Goal: Transaction & Acquisition: Purchase product/service

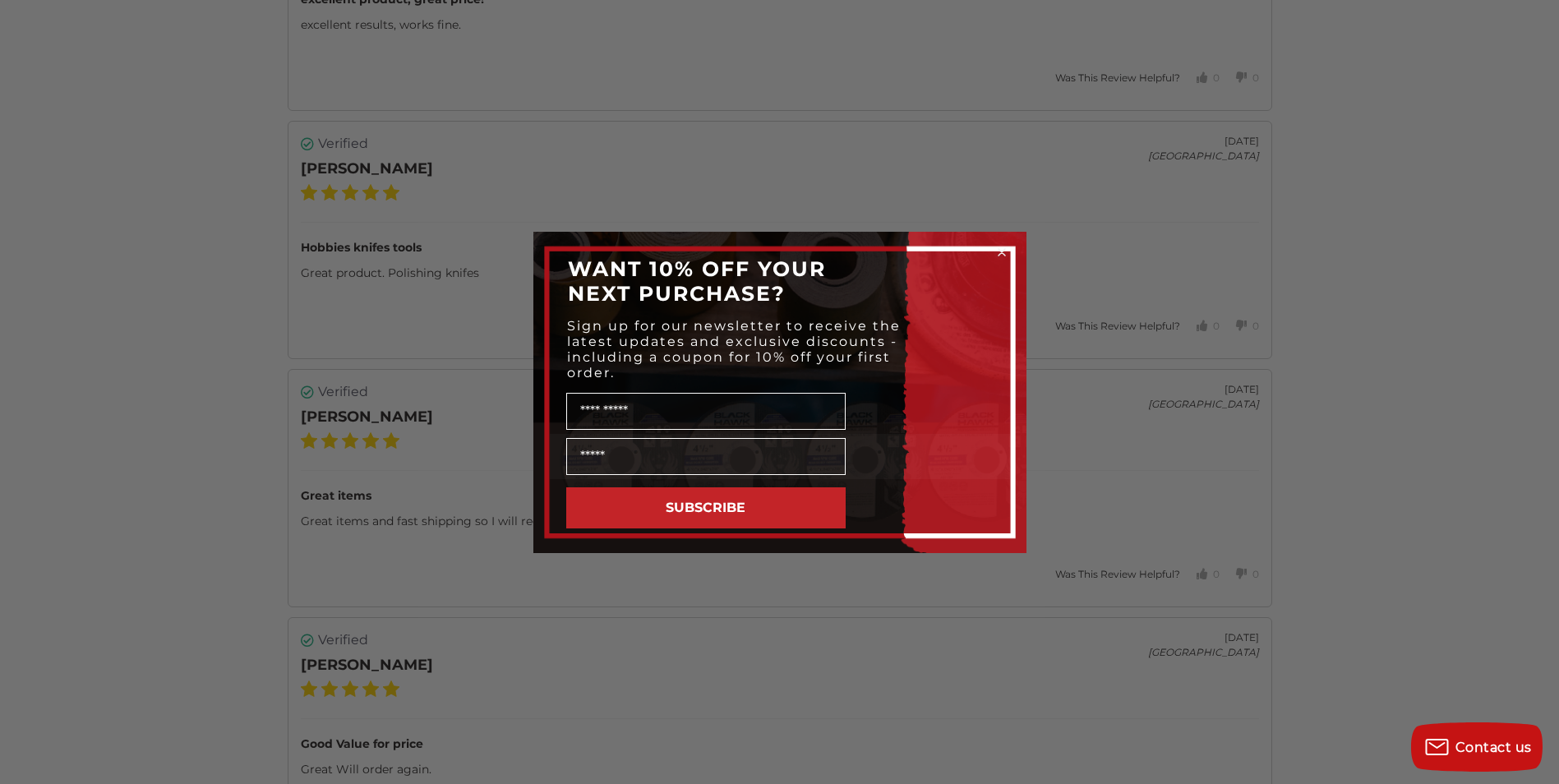
scroll to position [3861, 0]
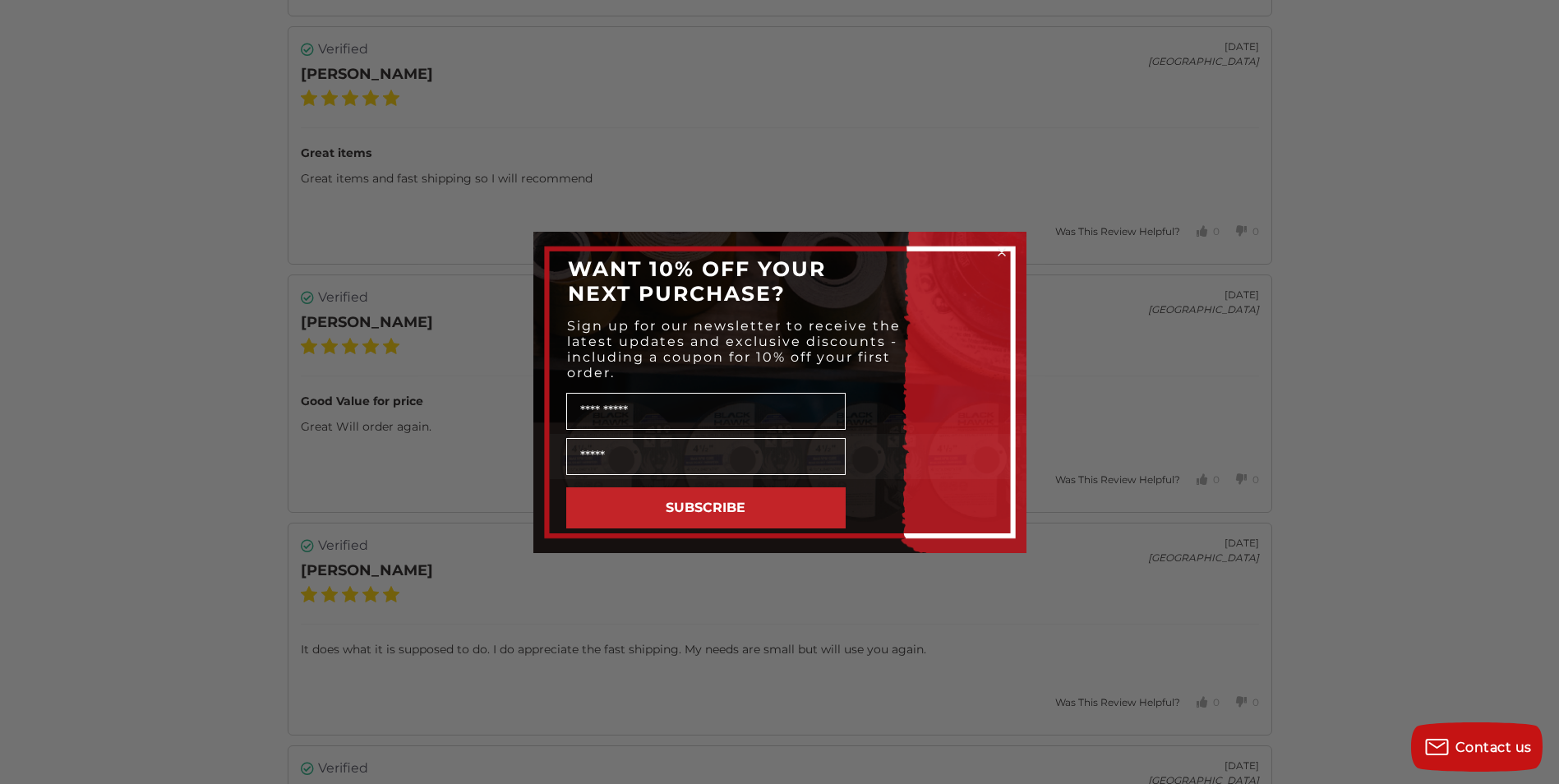
click at [1005, 253] on circle "Close dialog" at bounding box center [1002, 252] width 16 height 16
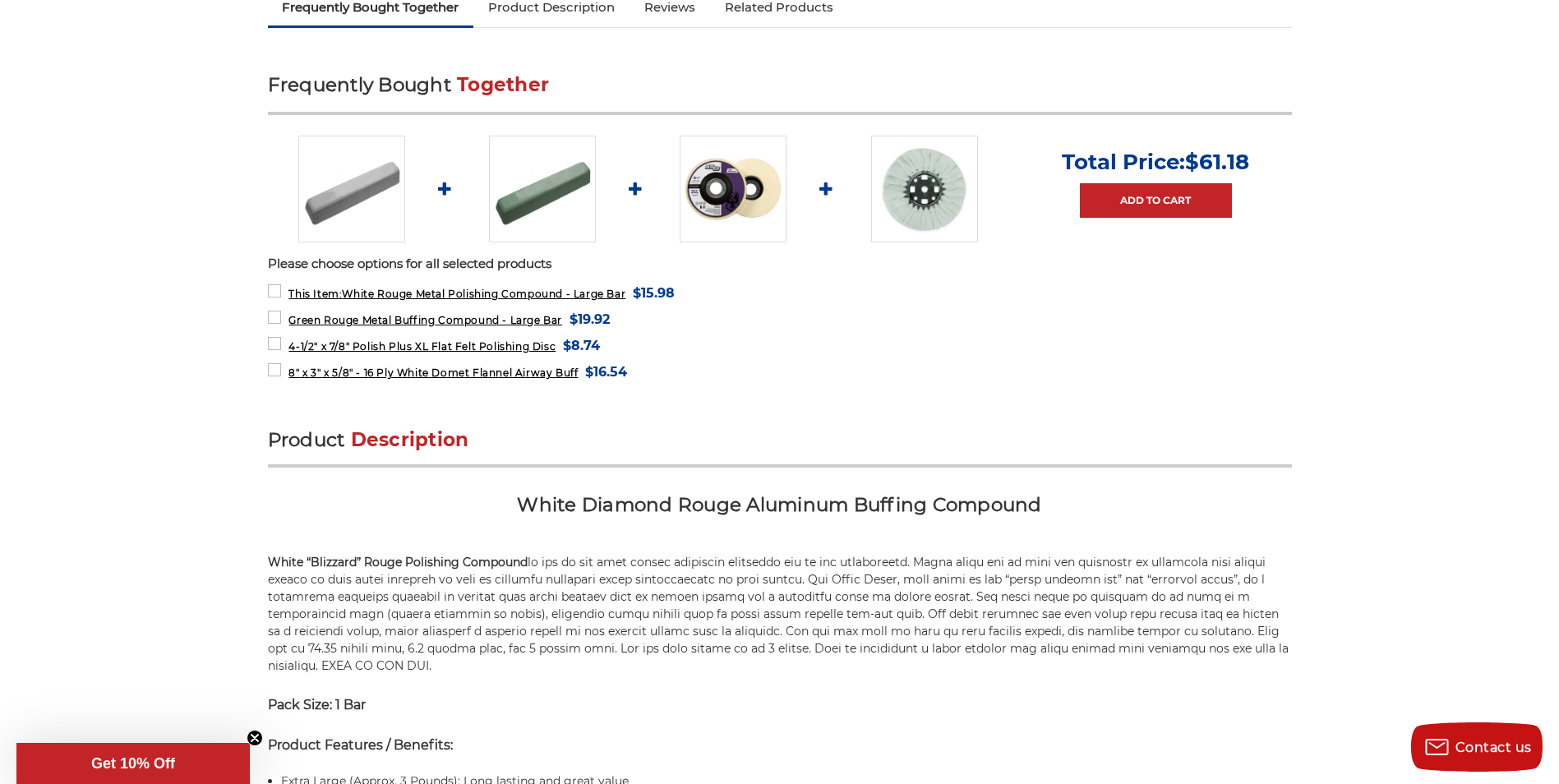
scroll to position [329, 0]
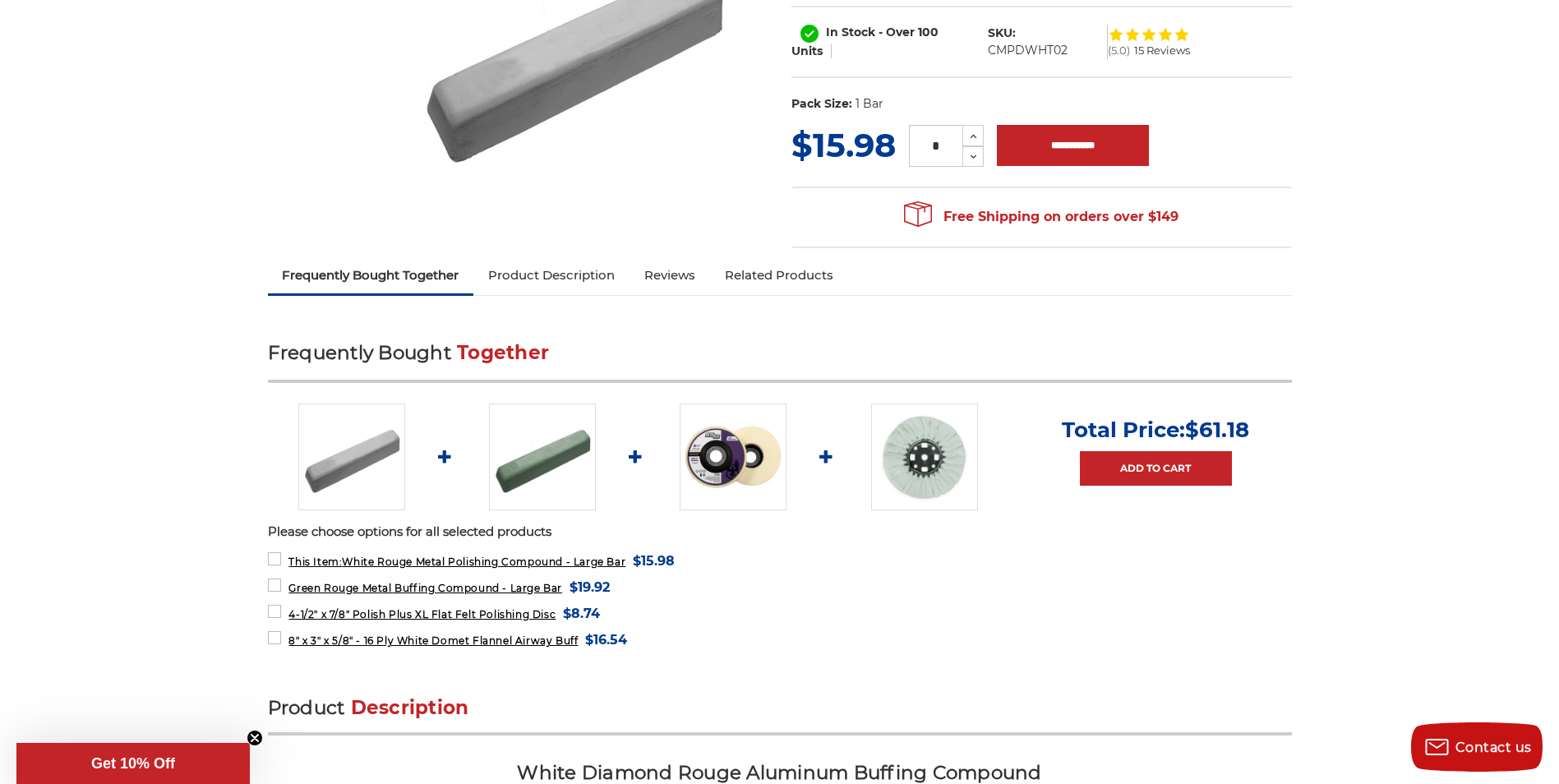
click at [389, 450] on img at bounding box center [352, 457] width 107 height 107
click at [569, 474] on img at bounding box center [543, 457] width 107 height 107
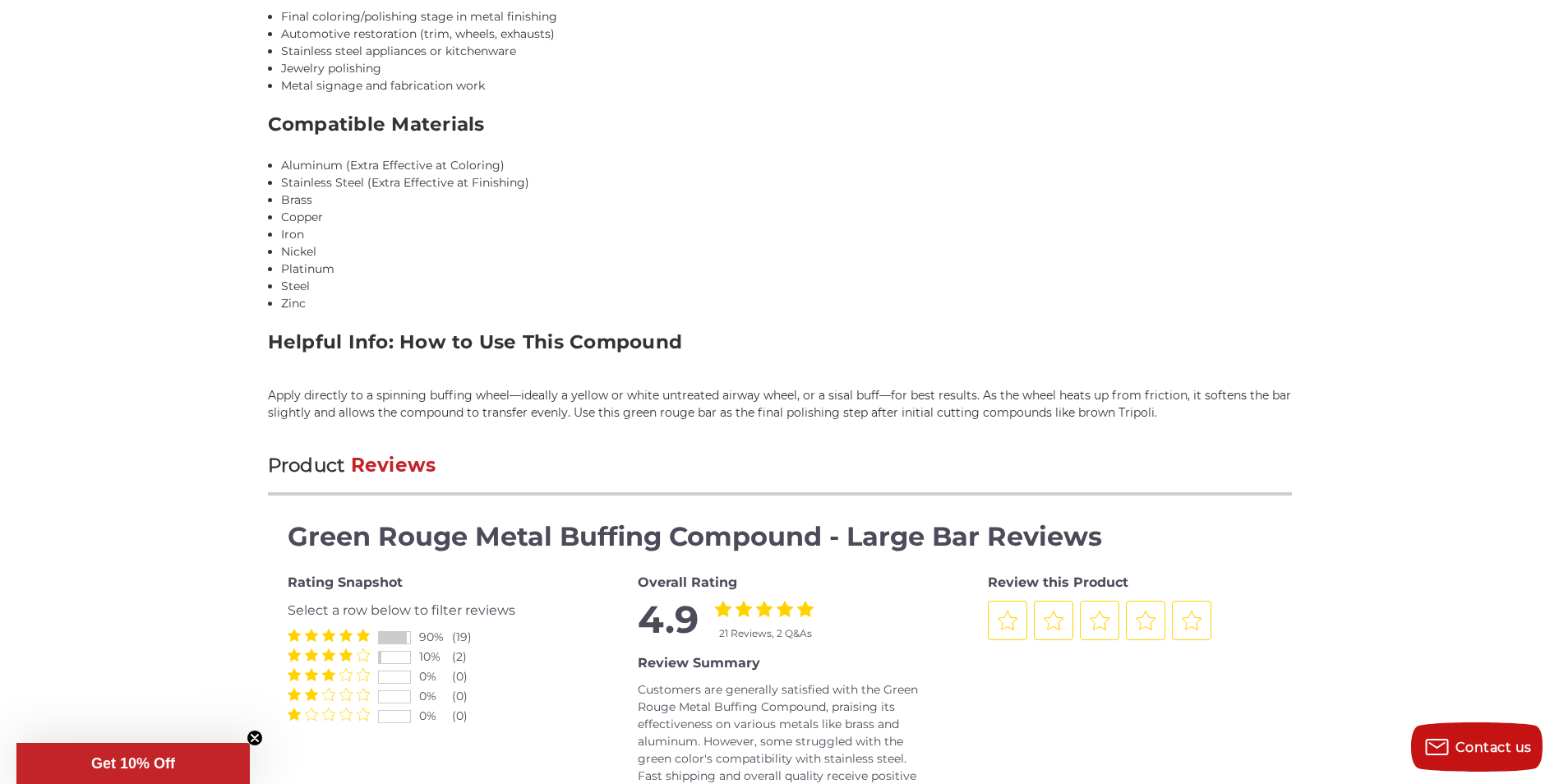
scroll to position [1643, 0]
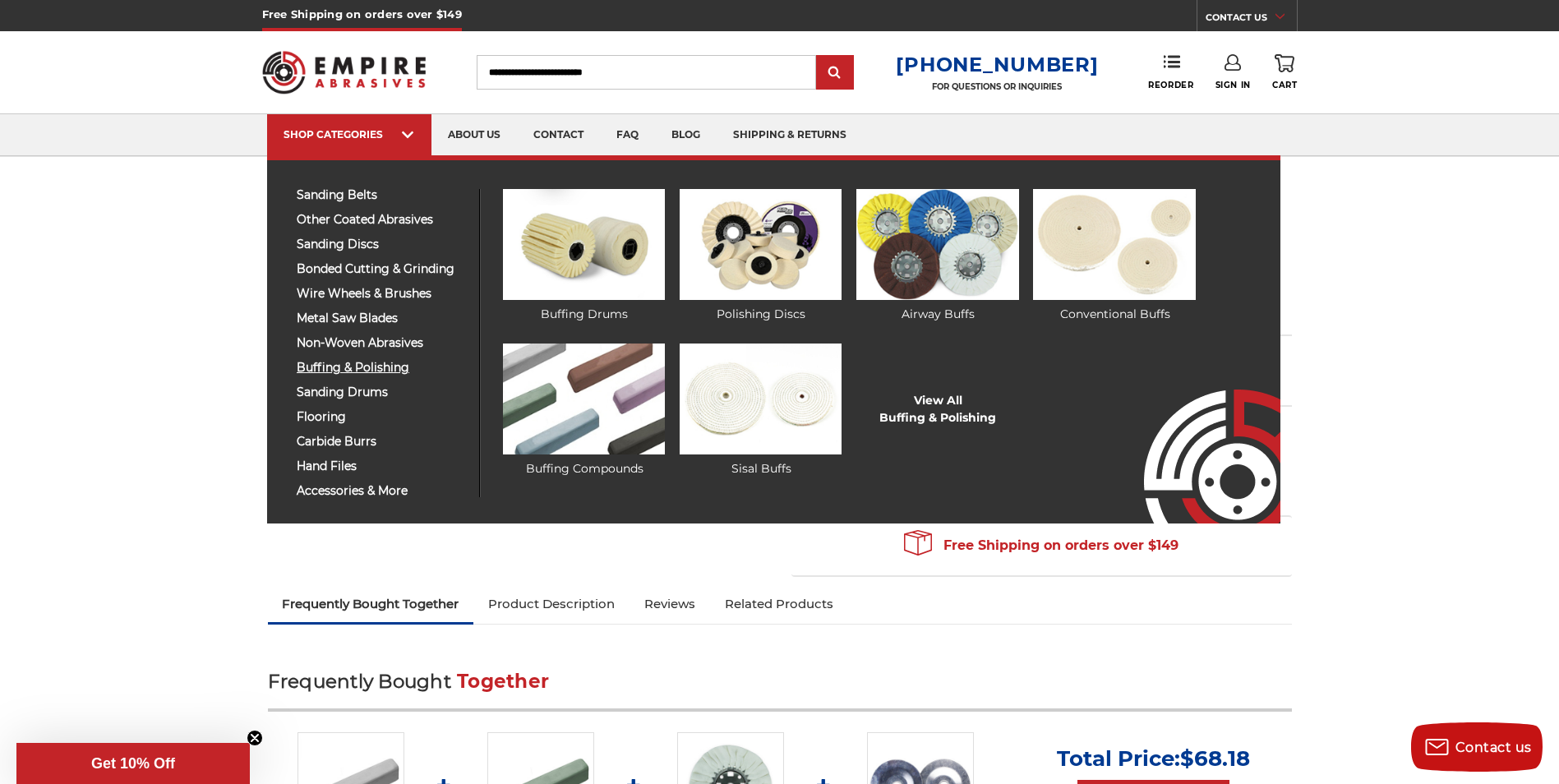
click at [386, 368] on span "buffing & polishing" at bounding box center [381, 367] width 170 height 12
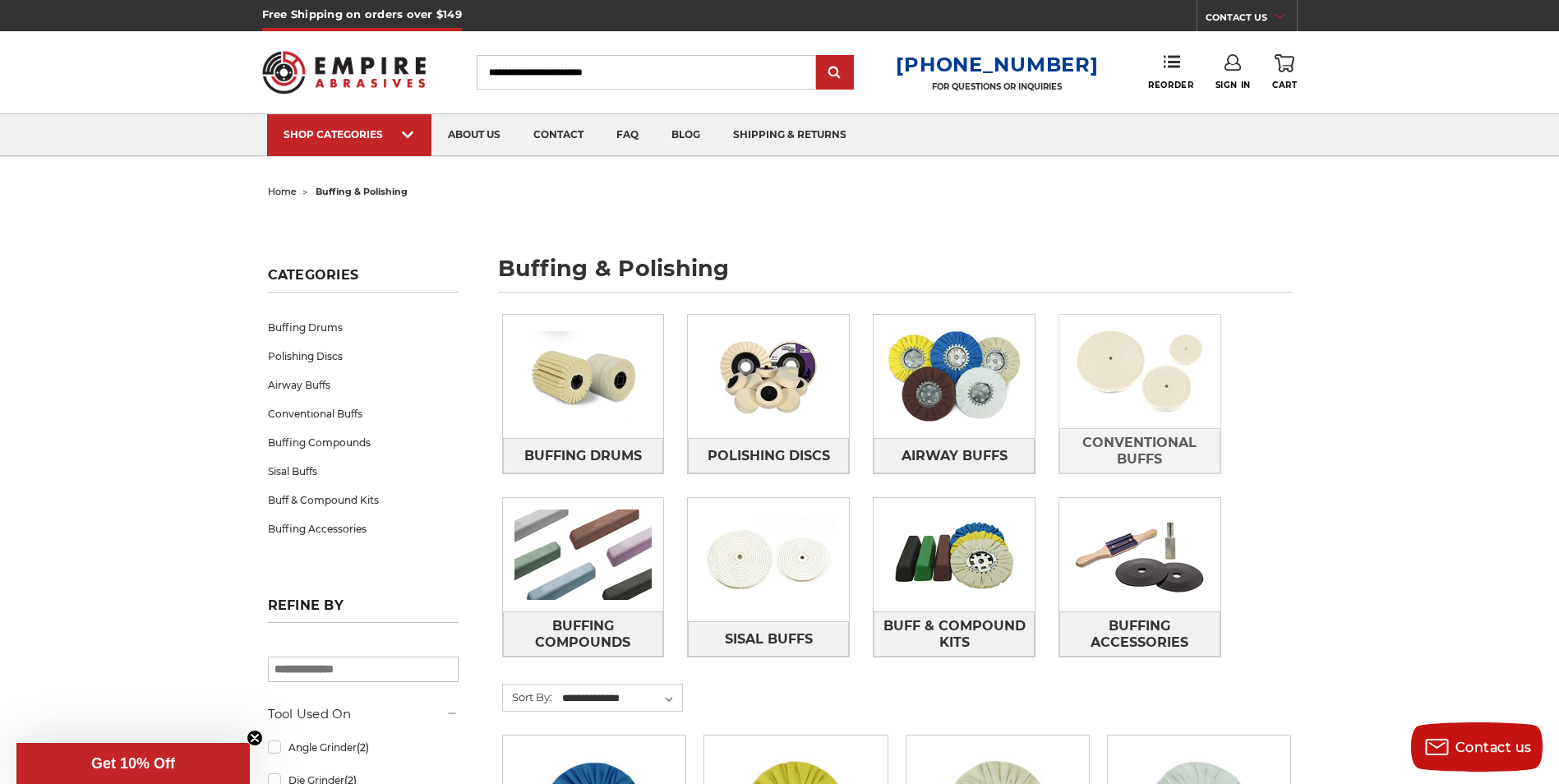
click at [1141, 401] on img at bounding box center [1140, 371] width 161 height 113
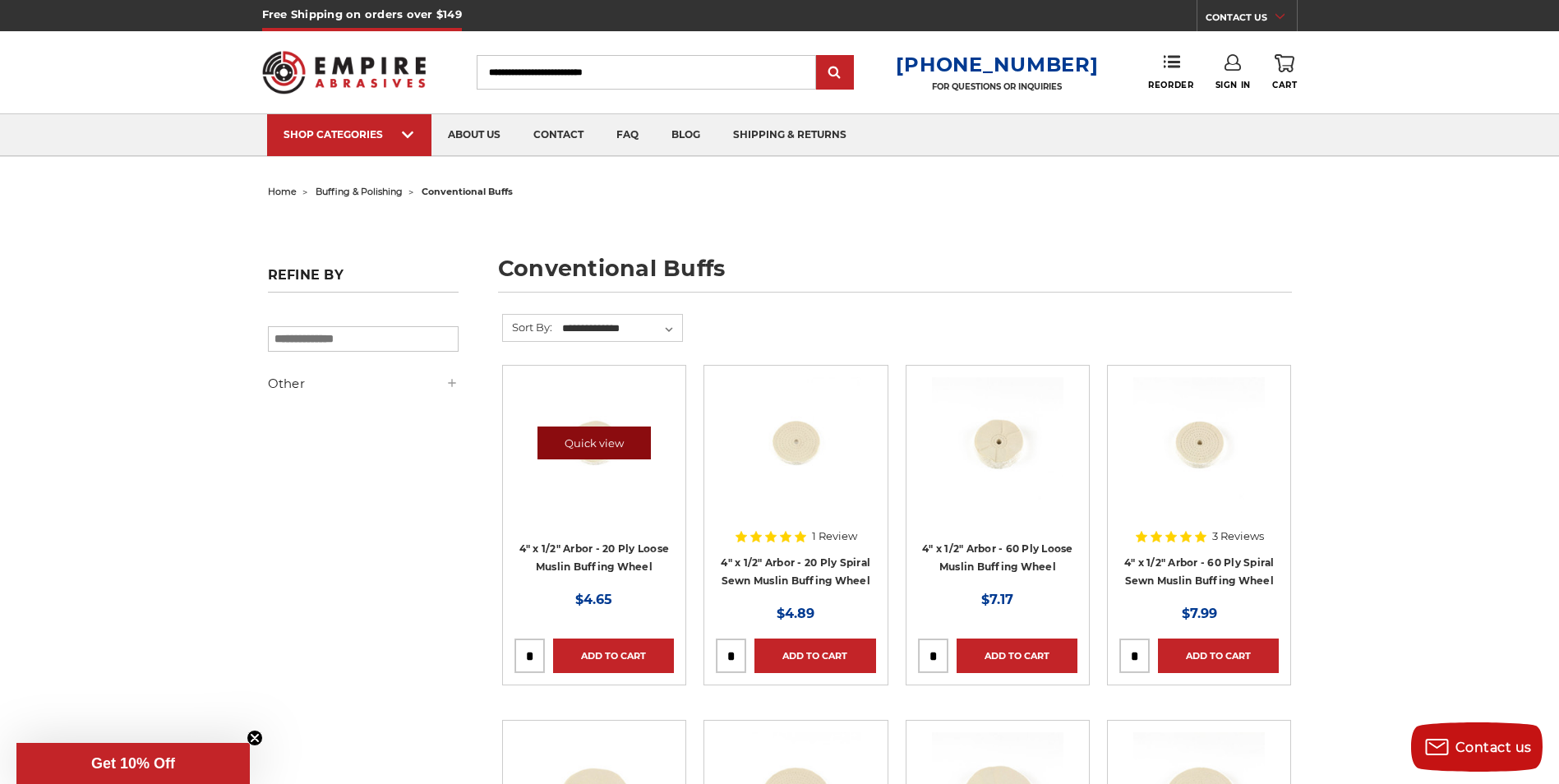
click at [616, 441] on link "Quick view" at bounding box center [594, 442] width 113 height 33
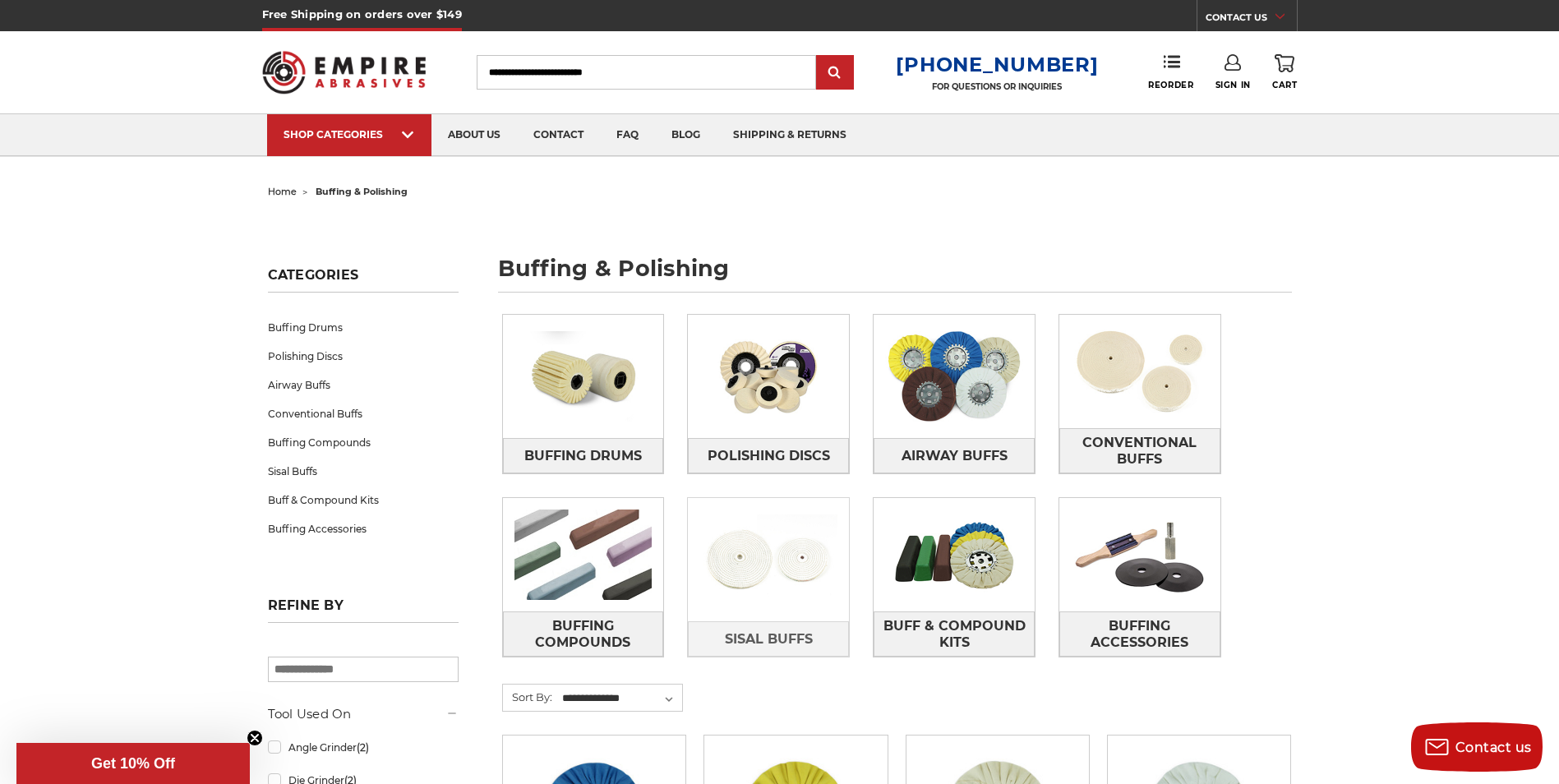
click at [766, 561] on img at bounding box center [768, 559] width 161 height 113
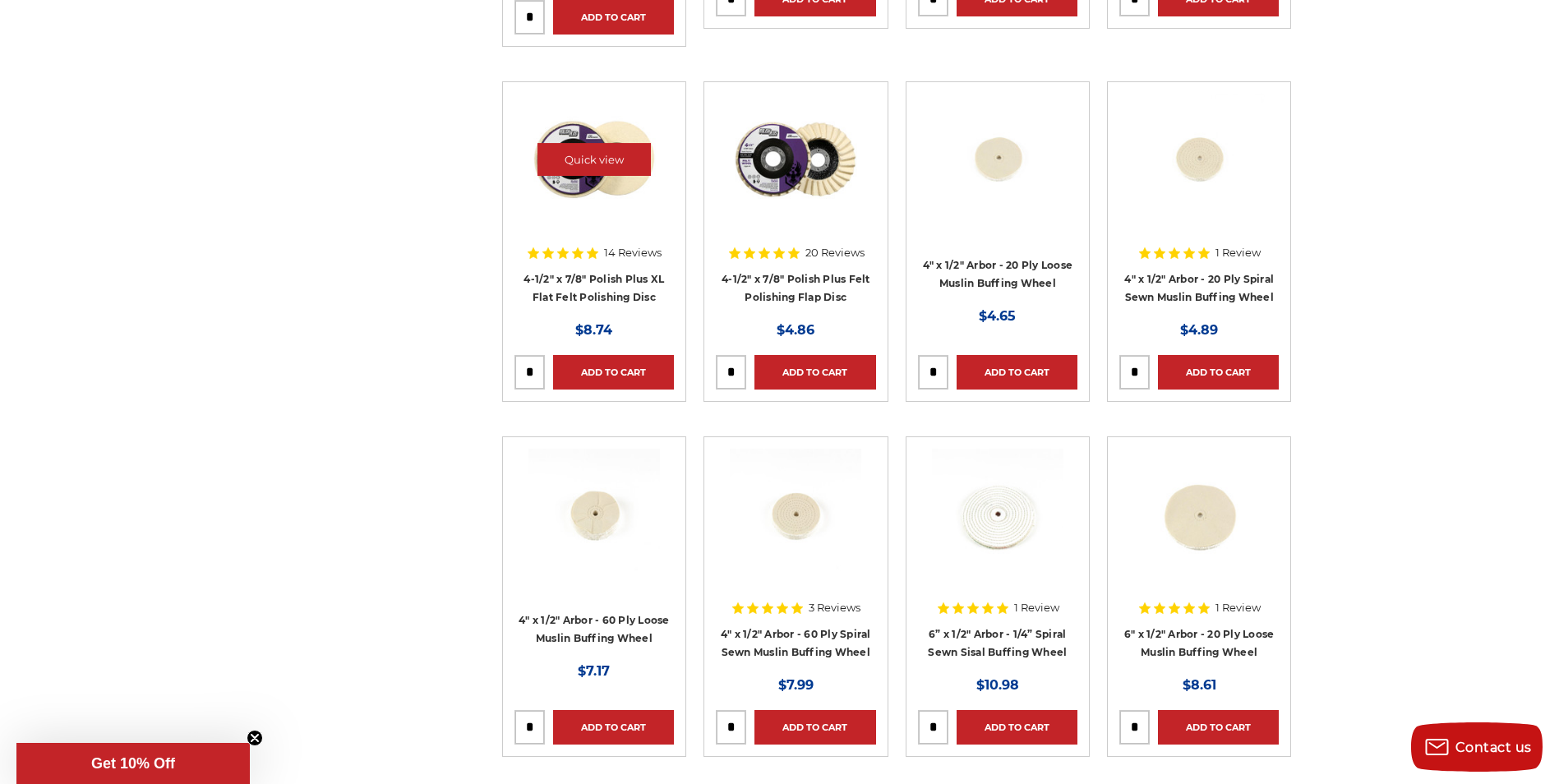
scroll to position [2136, 0]
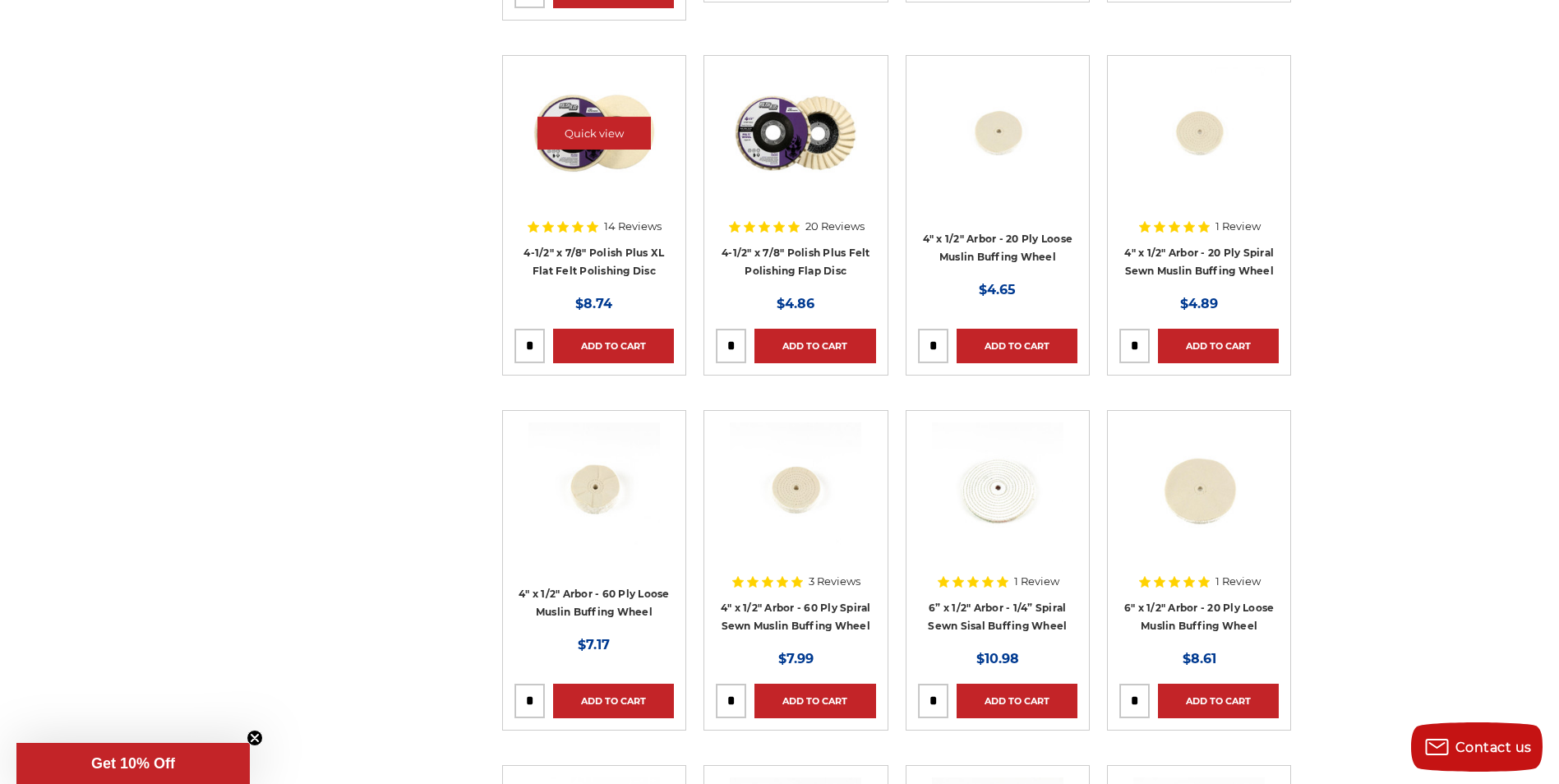
click at [605, 156] on img at bounding box center [594, 133] width 131 height 131
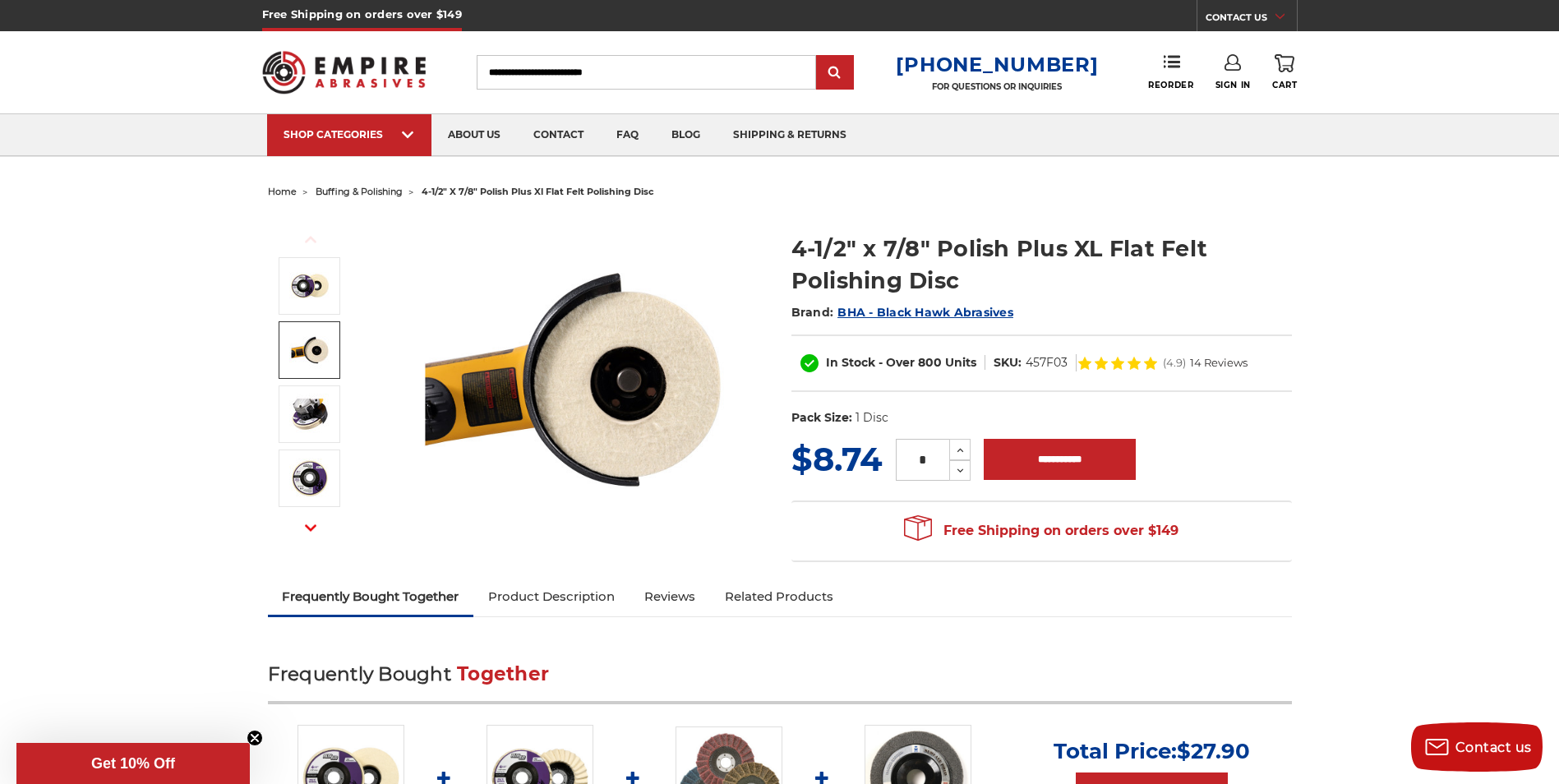
click at [315, 347] on img at bounding box center [310, 350] width 41 height 41
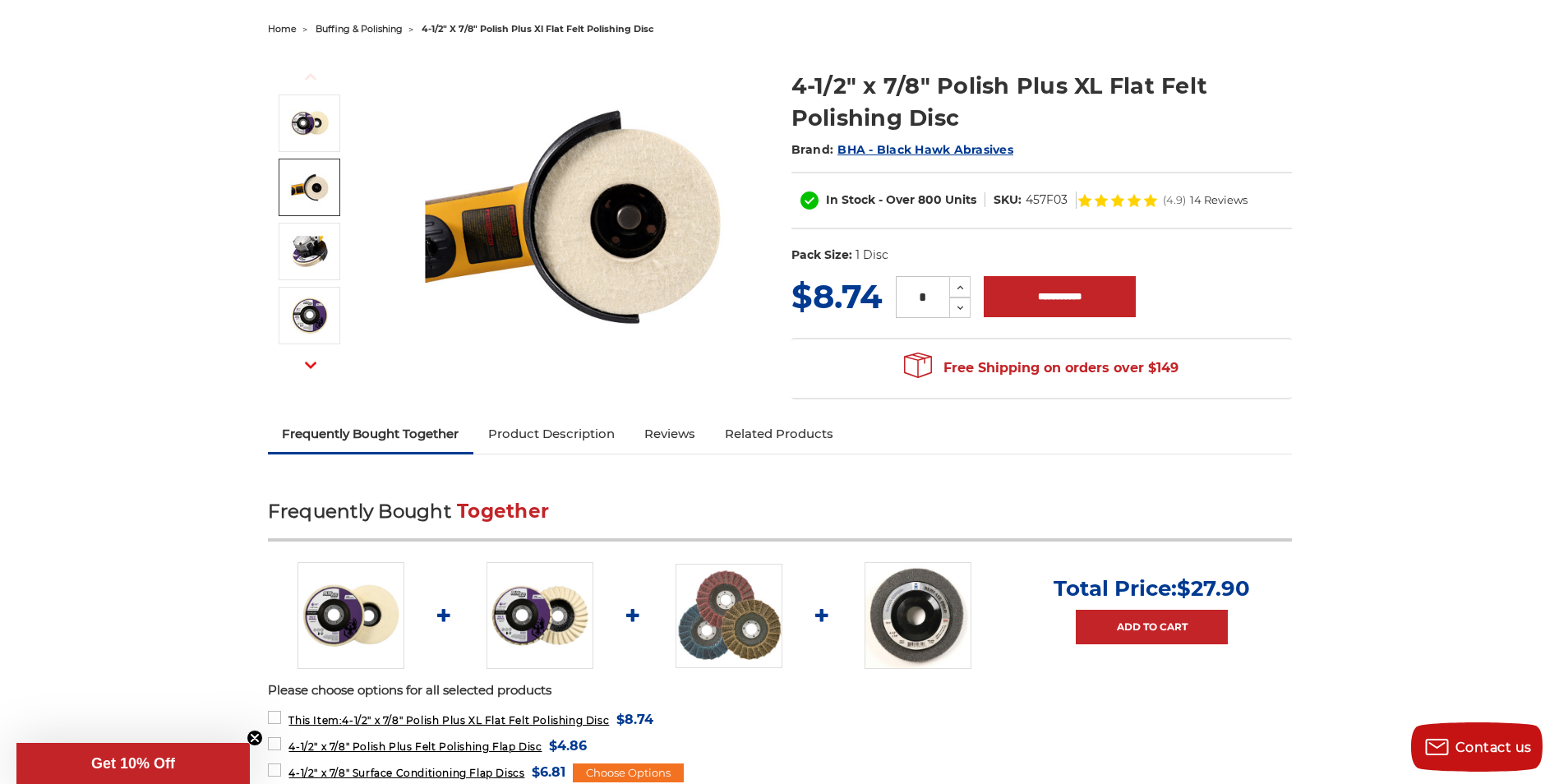
scroll to position [165, 0]
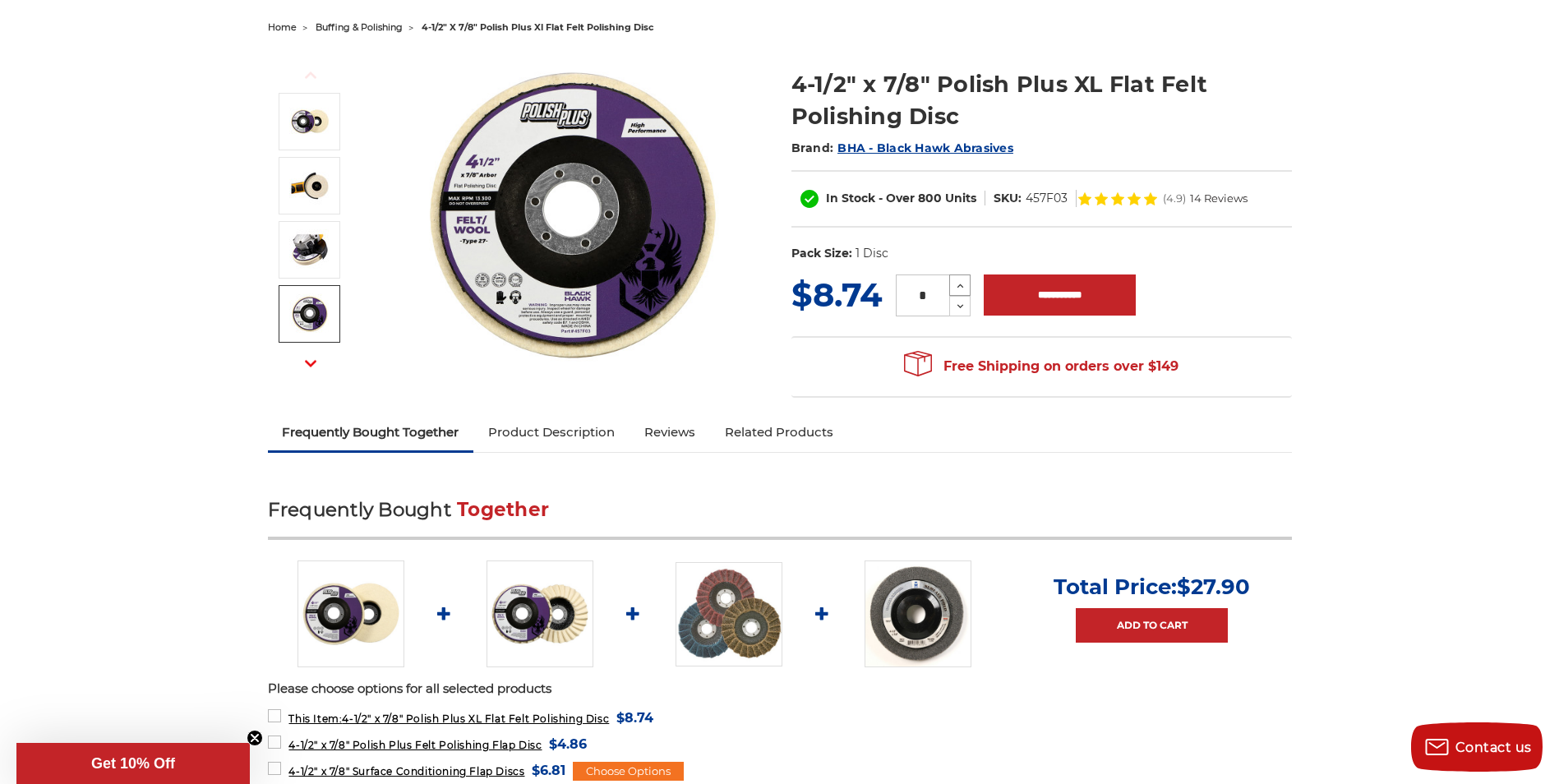
click at [960, 283] on icon at bounding box center [960, 285] width 12 height 15
type input "*"
click at [1051, 293] on input "**********" at bounding box center [1059, 295] width 152 height 41
type input "**********"
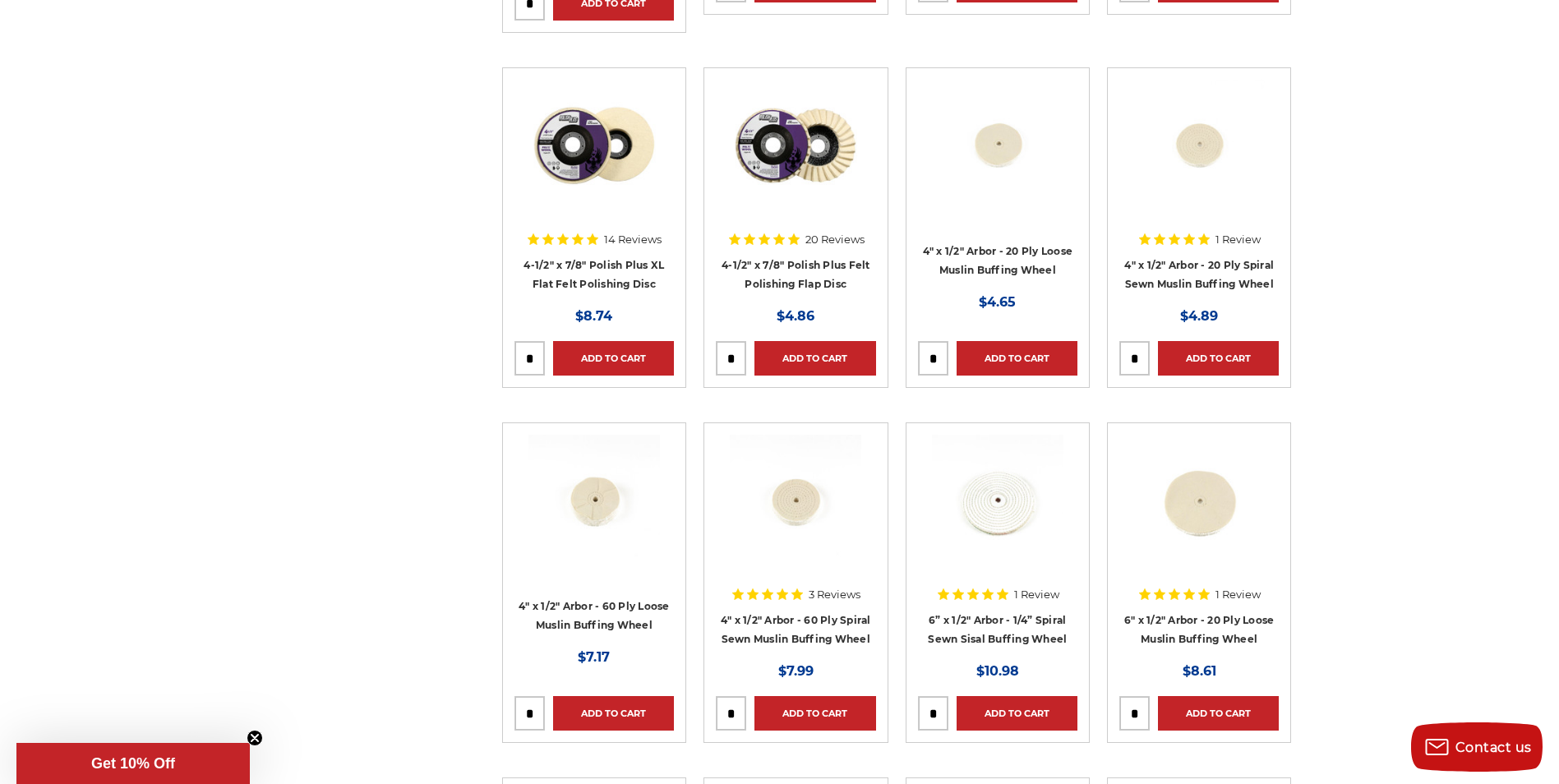
scroll to position [2054, 0]
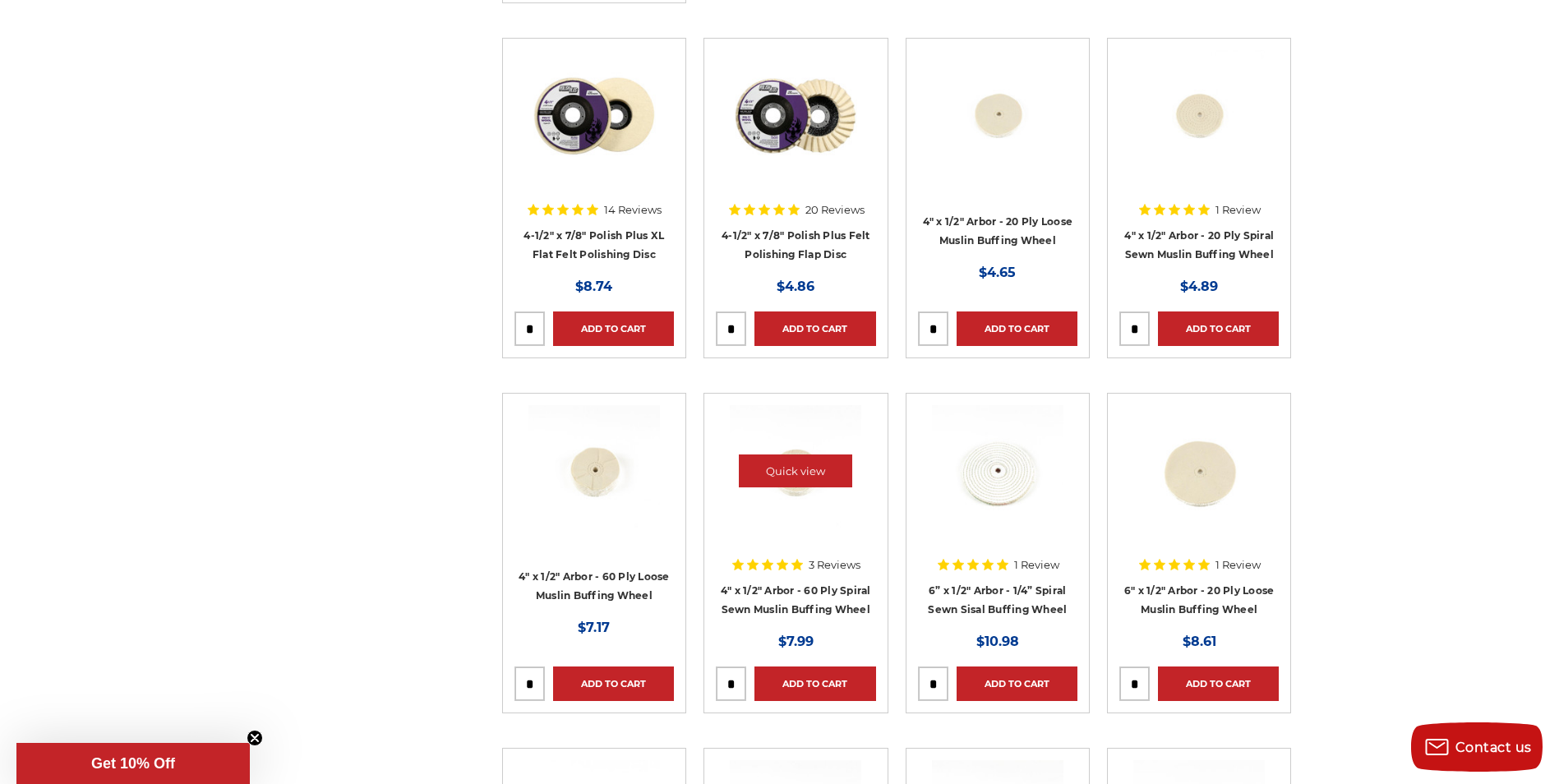
click at [786, 490] on img at bounding box center [795, 471] width 131 height 131
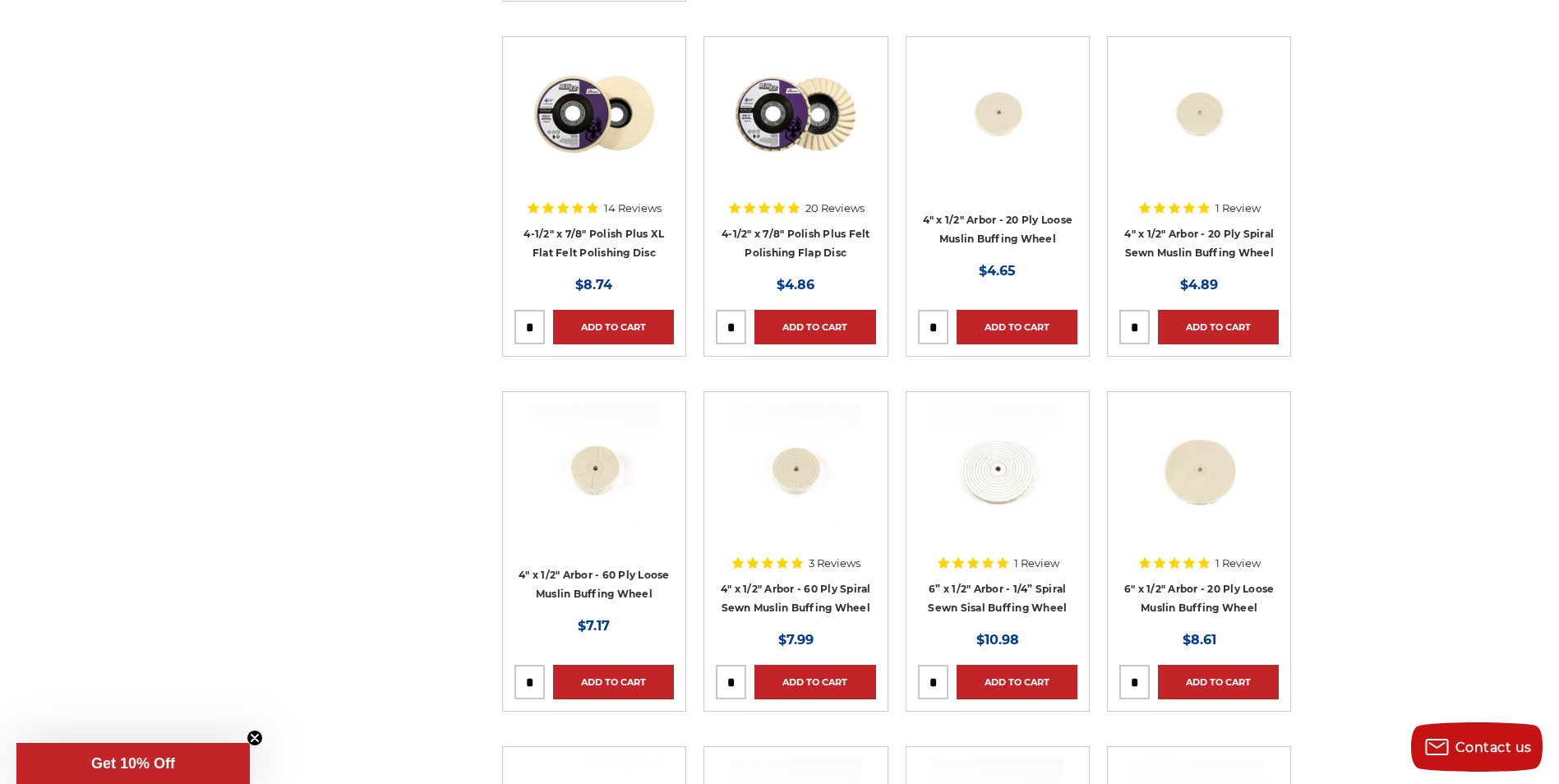
scroll to position [2300, 0]
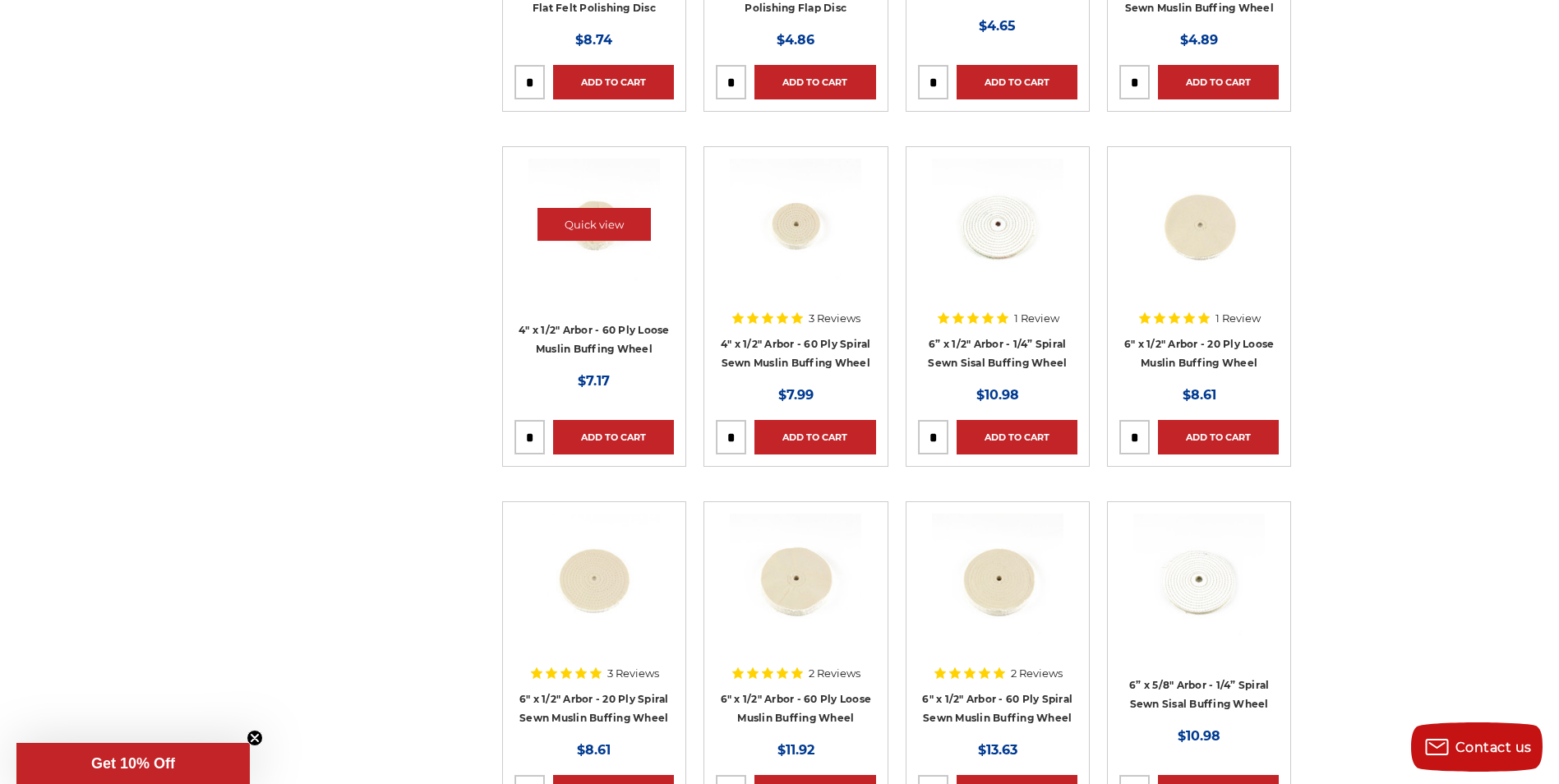
click at [601, 254] on img at bounding box center [594, 224] width 131 height 131
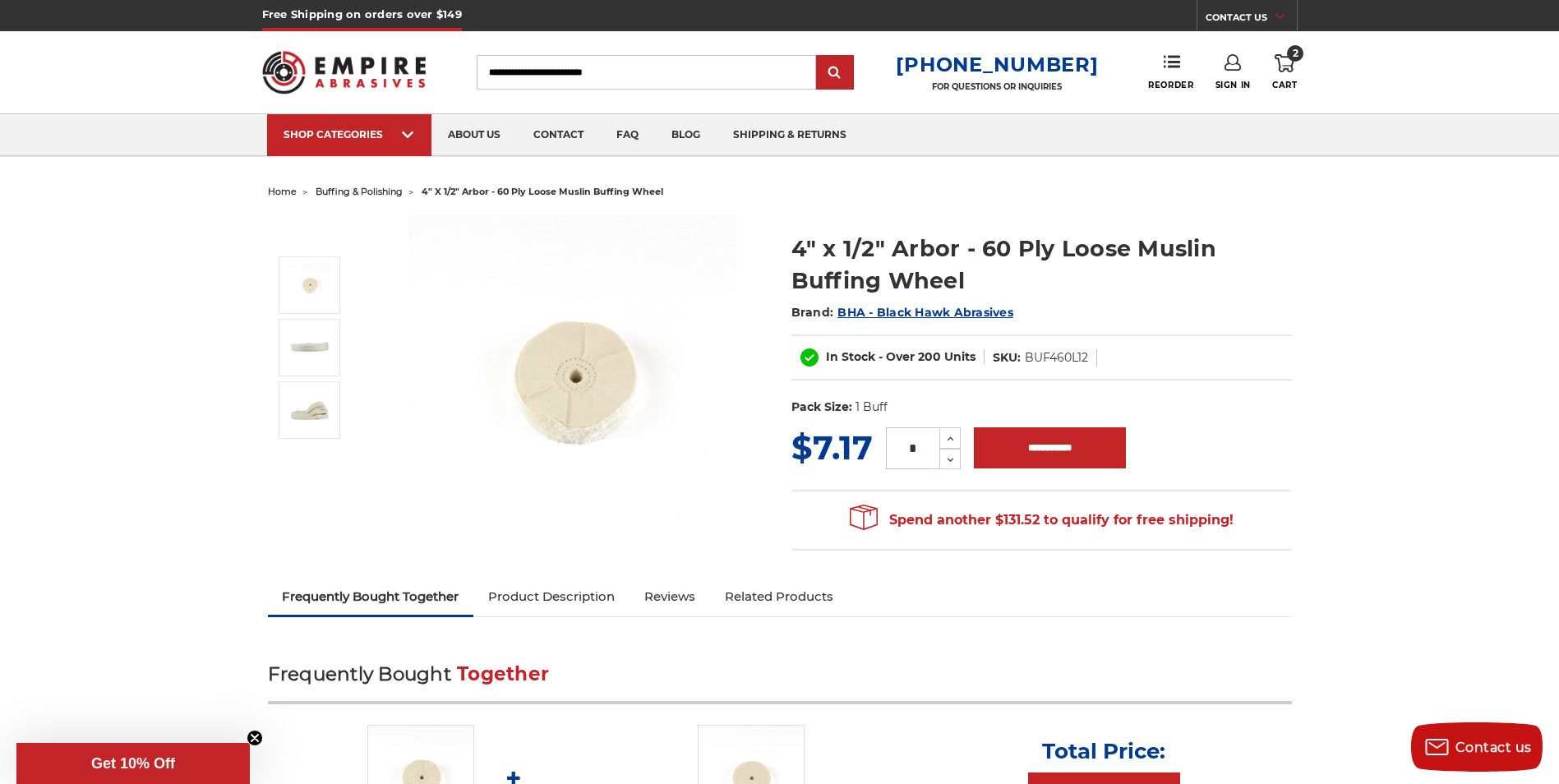
click at [578, 398] on img at bounding box center [572, 379] width 329 height 329
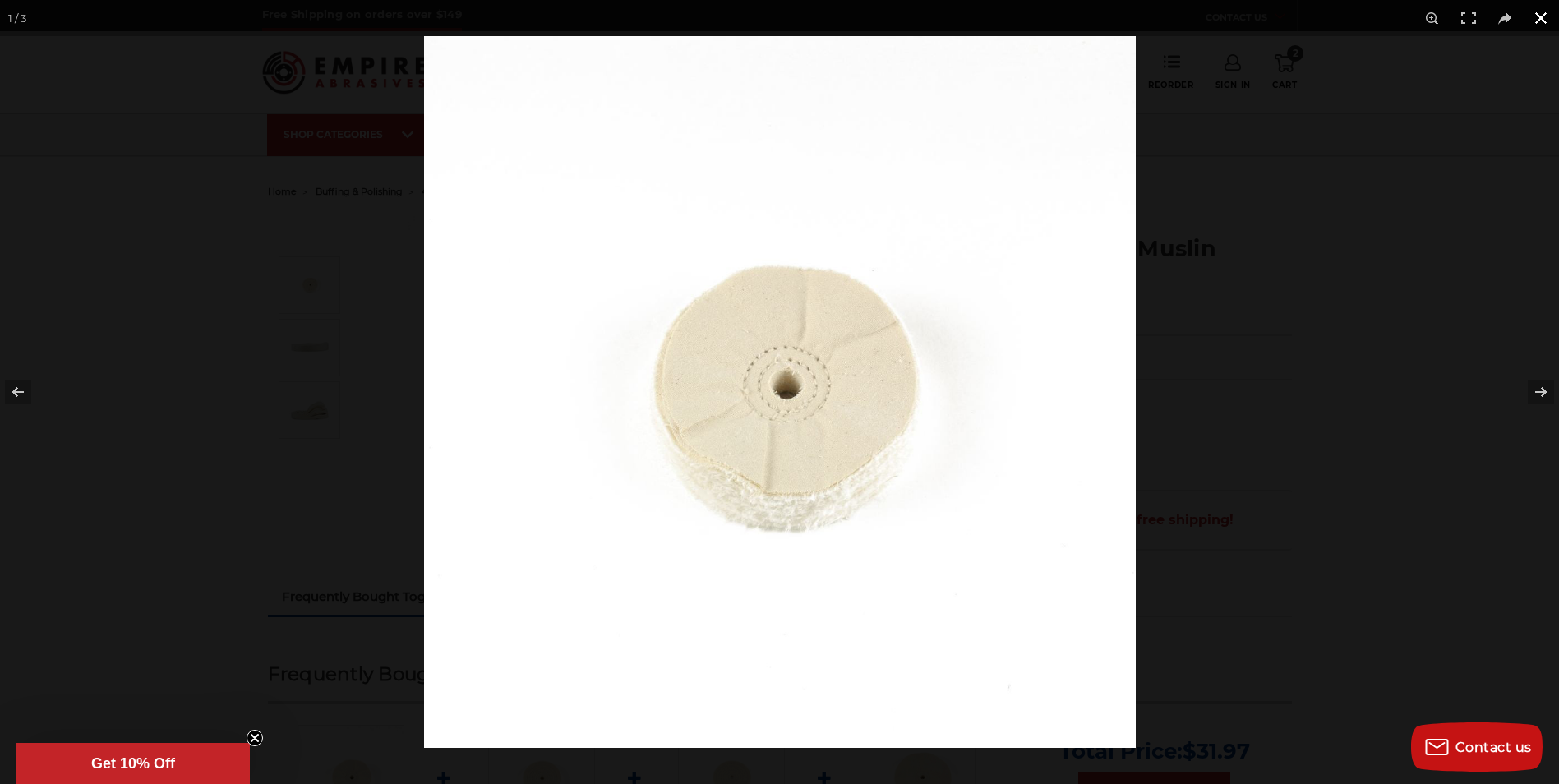
click at [317, 299] on div at bounding box center [779, 392] width 1559 height 784
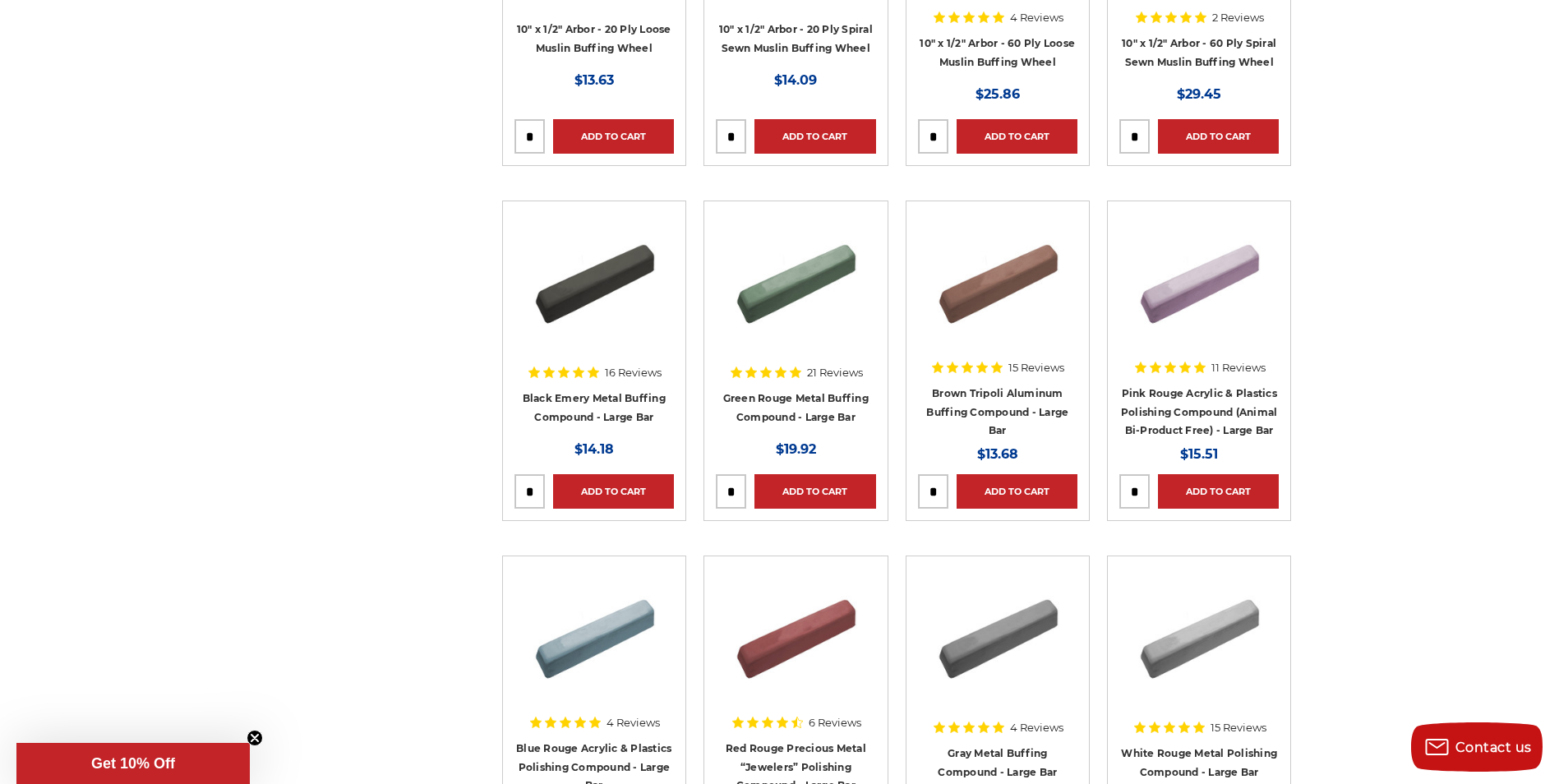
scroll to position [4027, 0]
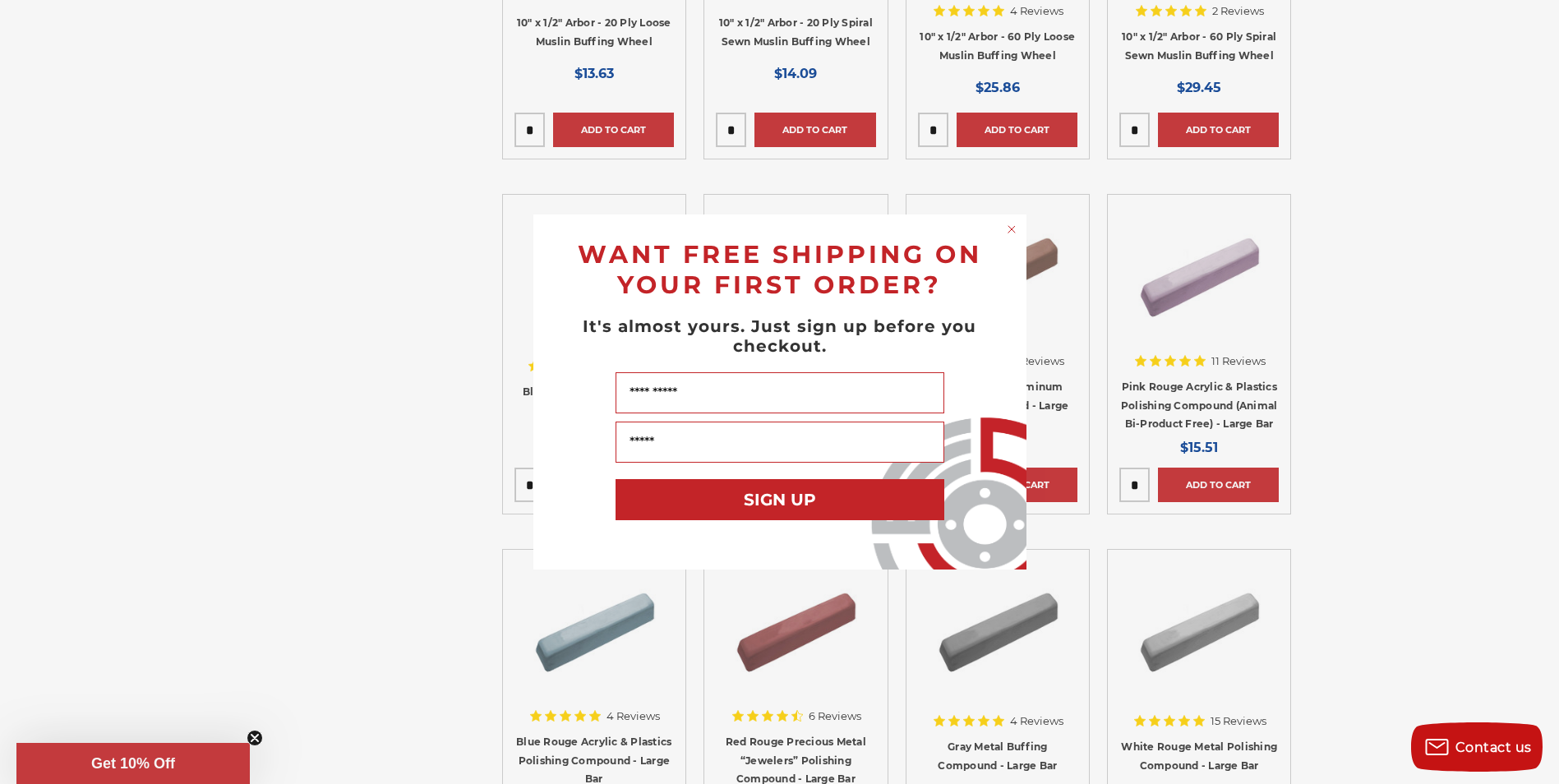
click at [1009, 233] on circle "Close dialog" at bounding box center [1011, 229] width 16 height 16
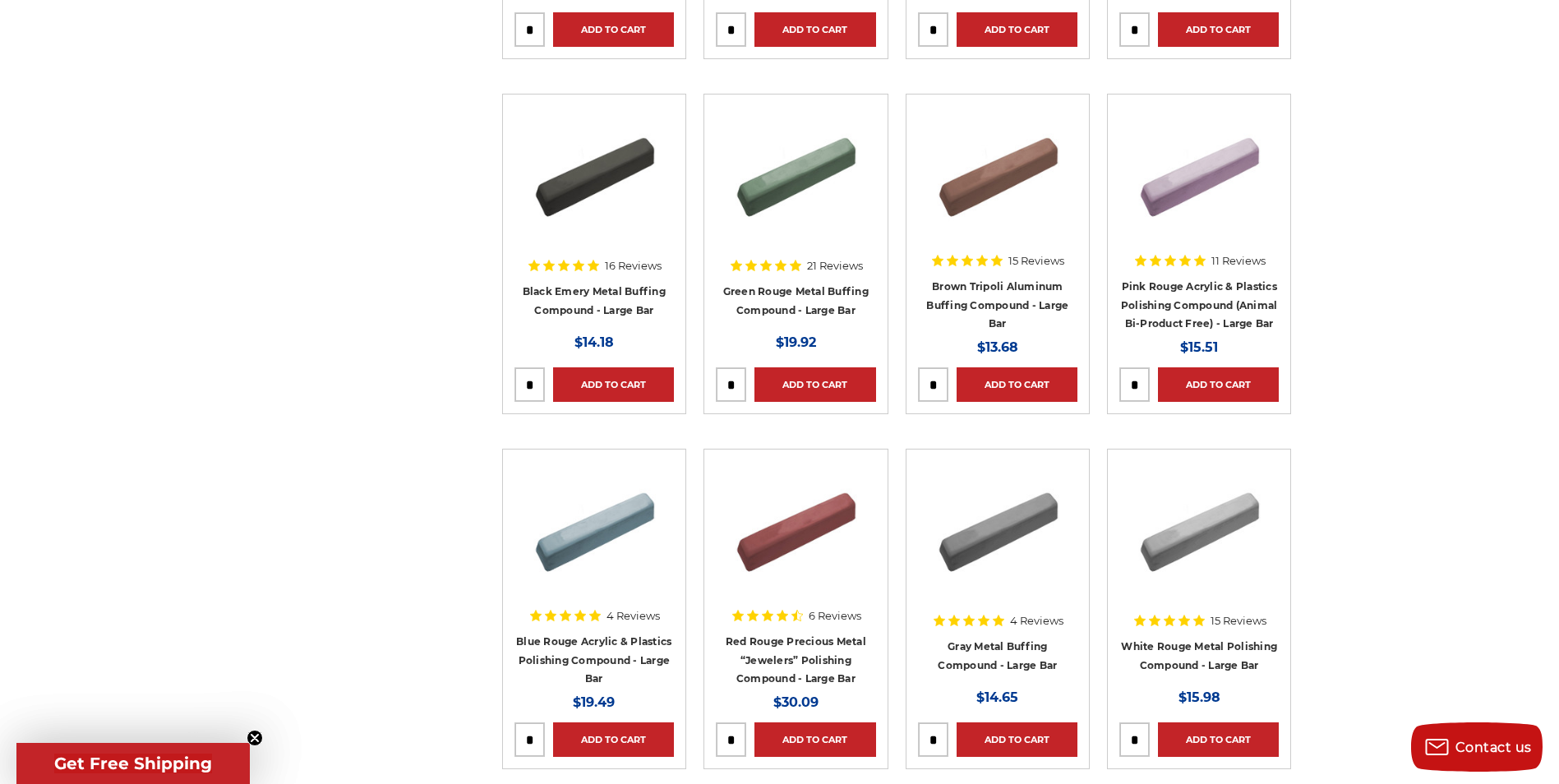
scroll to position [4192, 0]
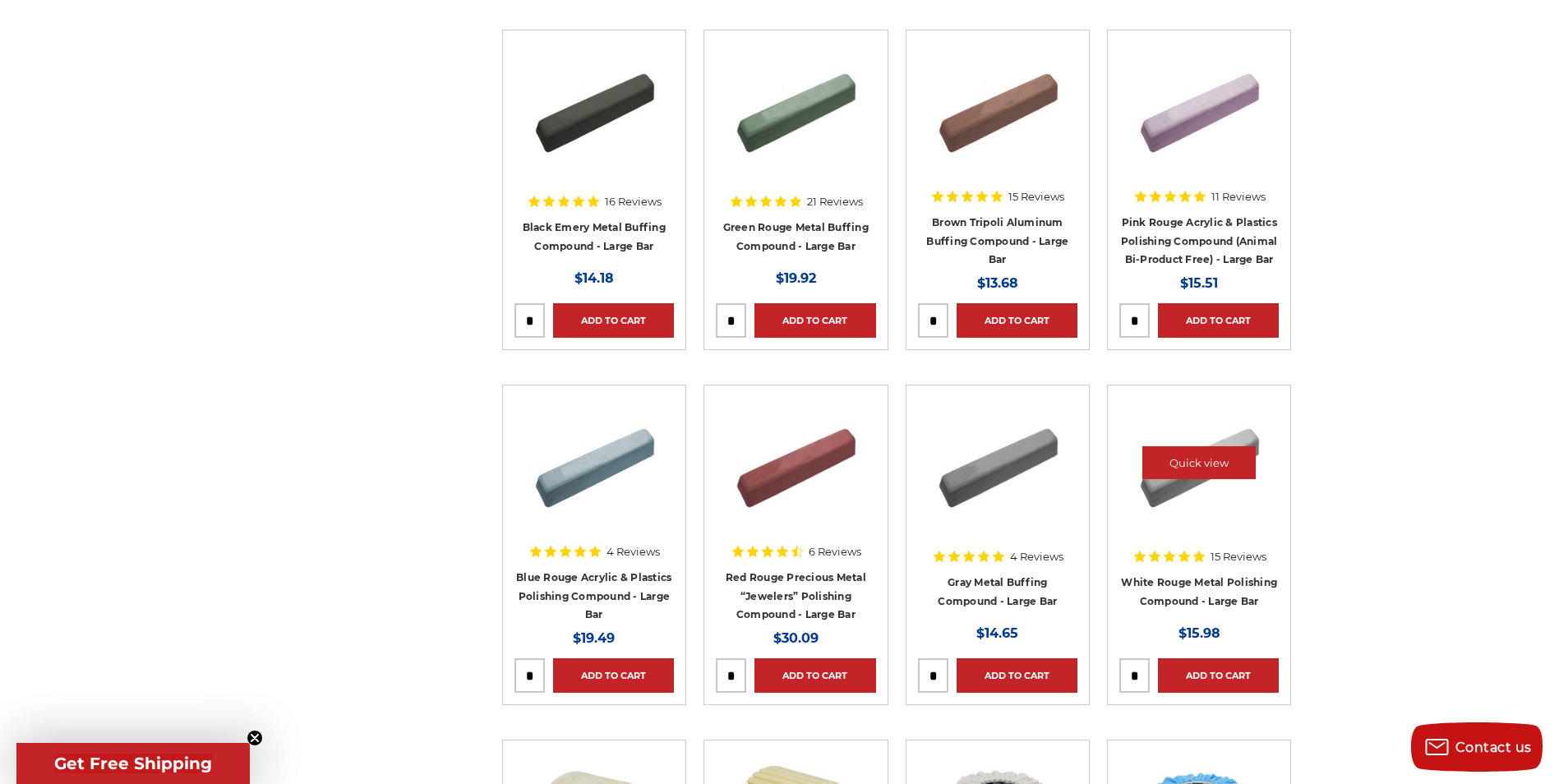
click at [1187, 492] on img at bounding box center [1198, 462] width 131 height 131
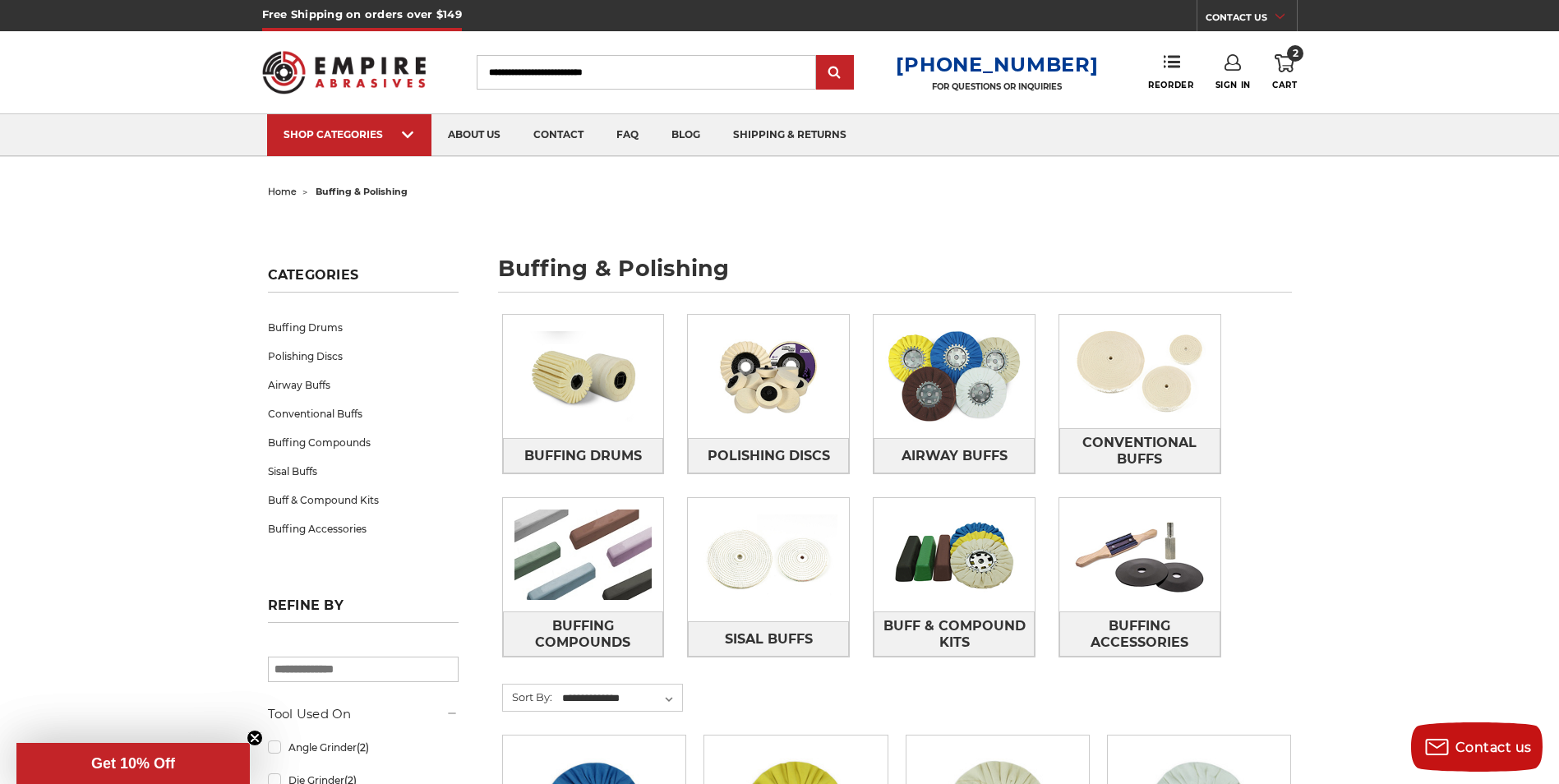
click at [1295, 66] on link "2 Cart" at bounding box center [1284, 72] width 25 height 36
click at [1292, 53] on span "2" at bounding box center [1295, 53] width 16 height 16
click at [1289, 53] on span "2" at bounding box center [1295, 53] width 16 height 16
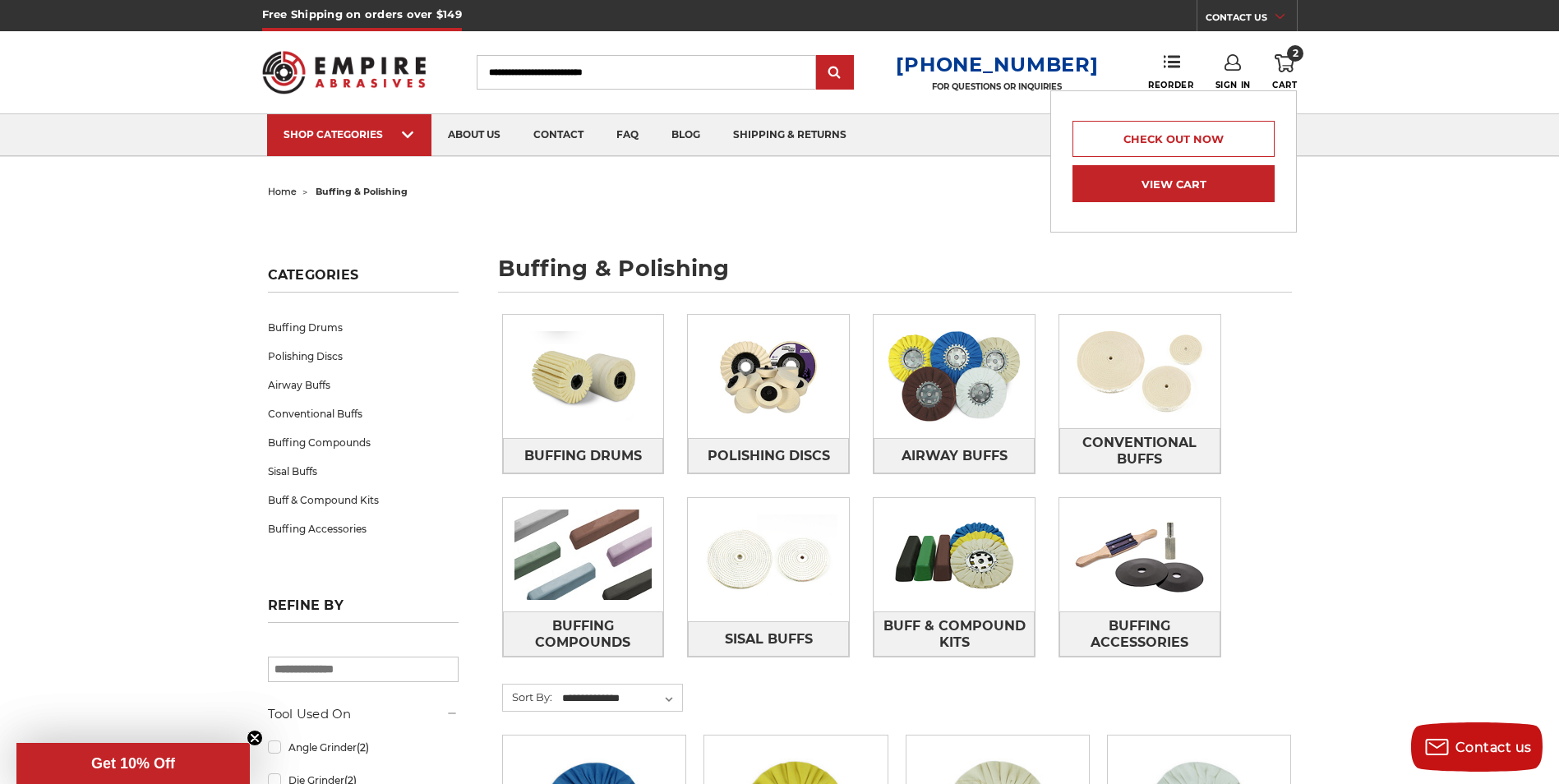
click at [1230, 182] on link "View Cart" at bounding box center [1173, 183] width 202 height 37
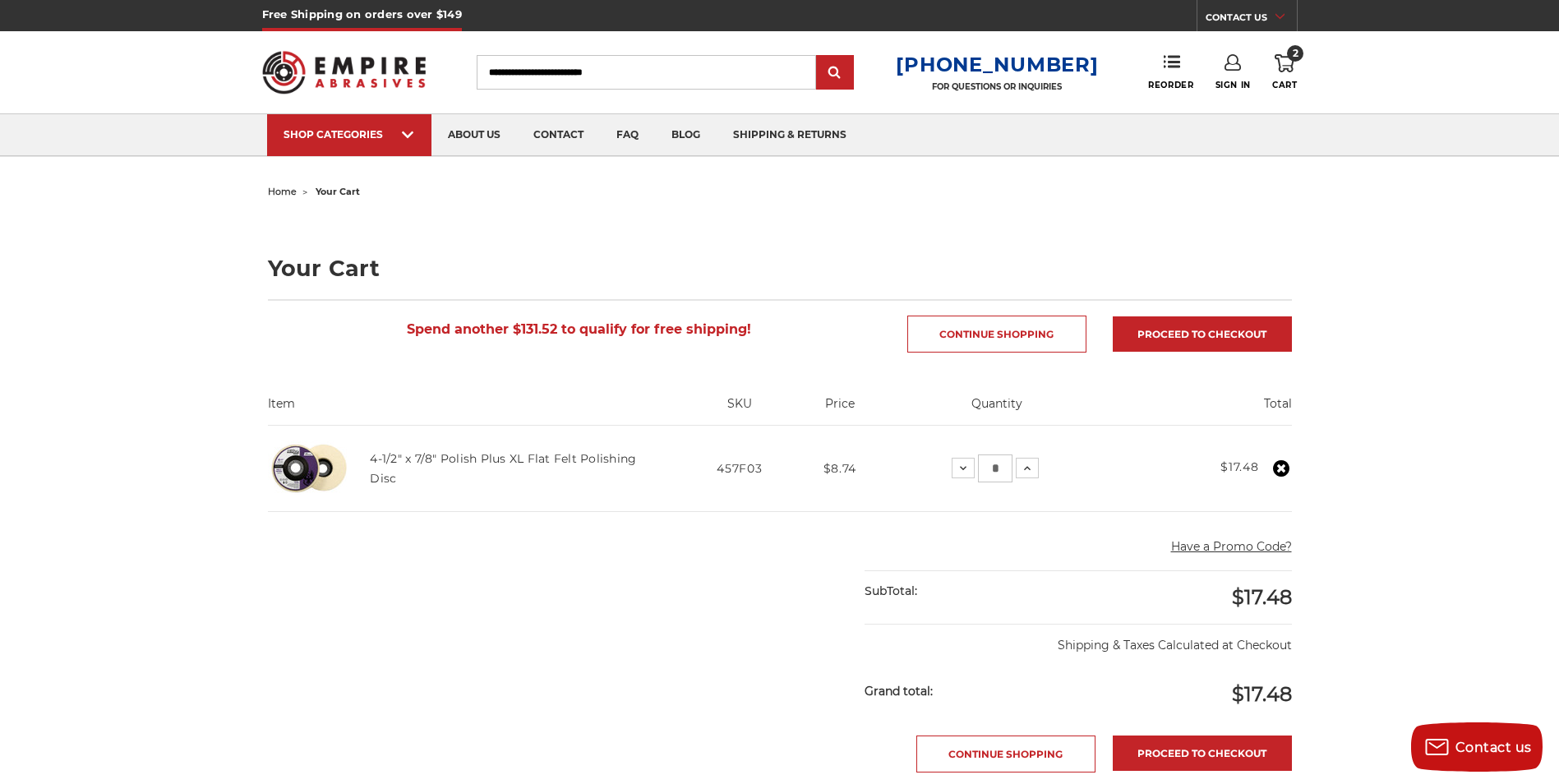
click at [336, 474] on img at bounding box center [309, 467] width 82 height 82
click at [335, 474] on img at bounding box center [309, 467] width 82 height 82
click at [294, 481] on img at bounding box center [309, 467] width 82 height 82
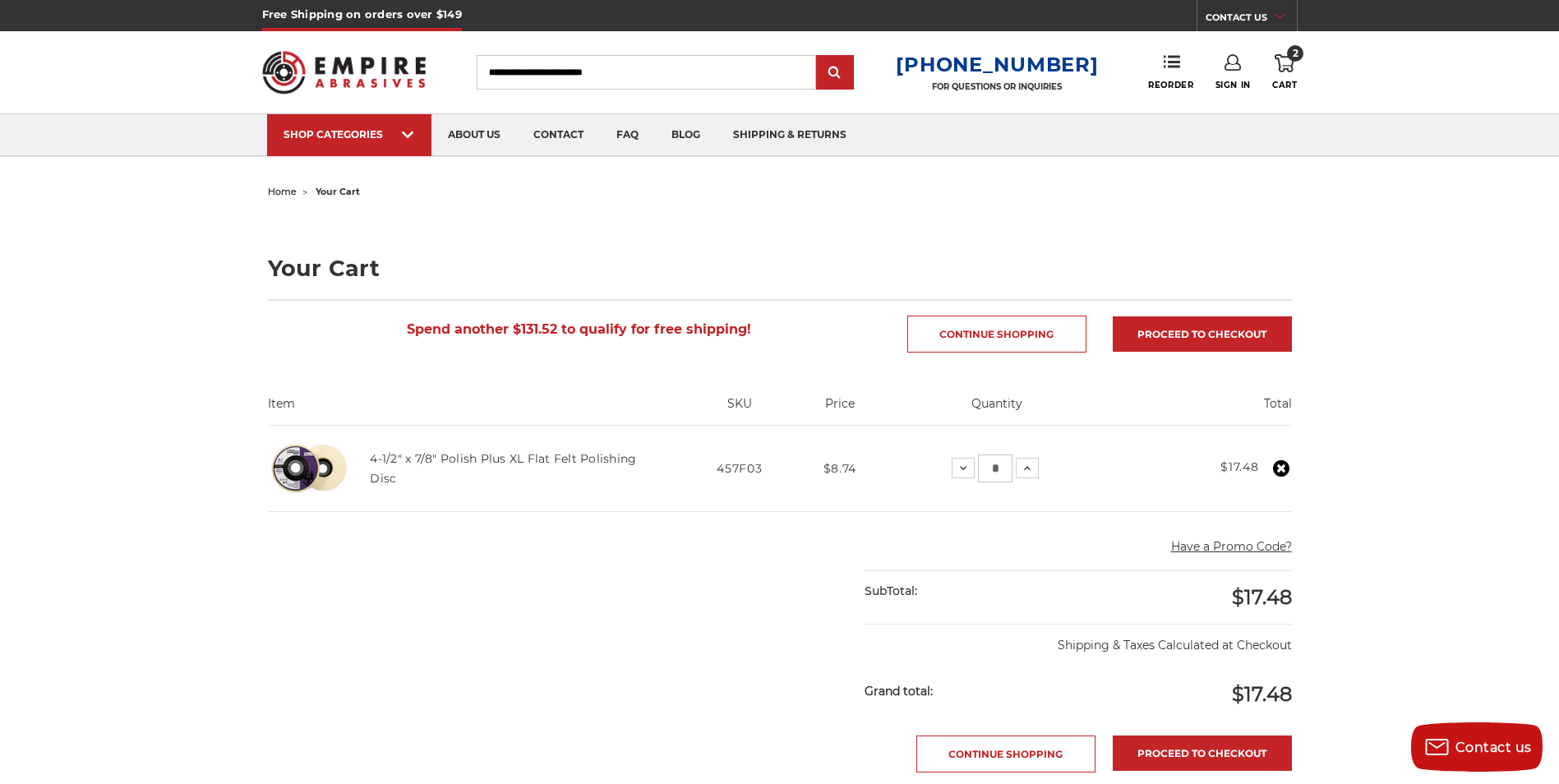
click at [294, 481] on img at bounding box center [309, 467] width 82 height 82
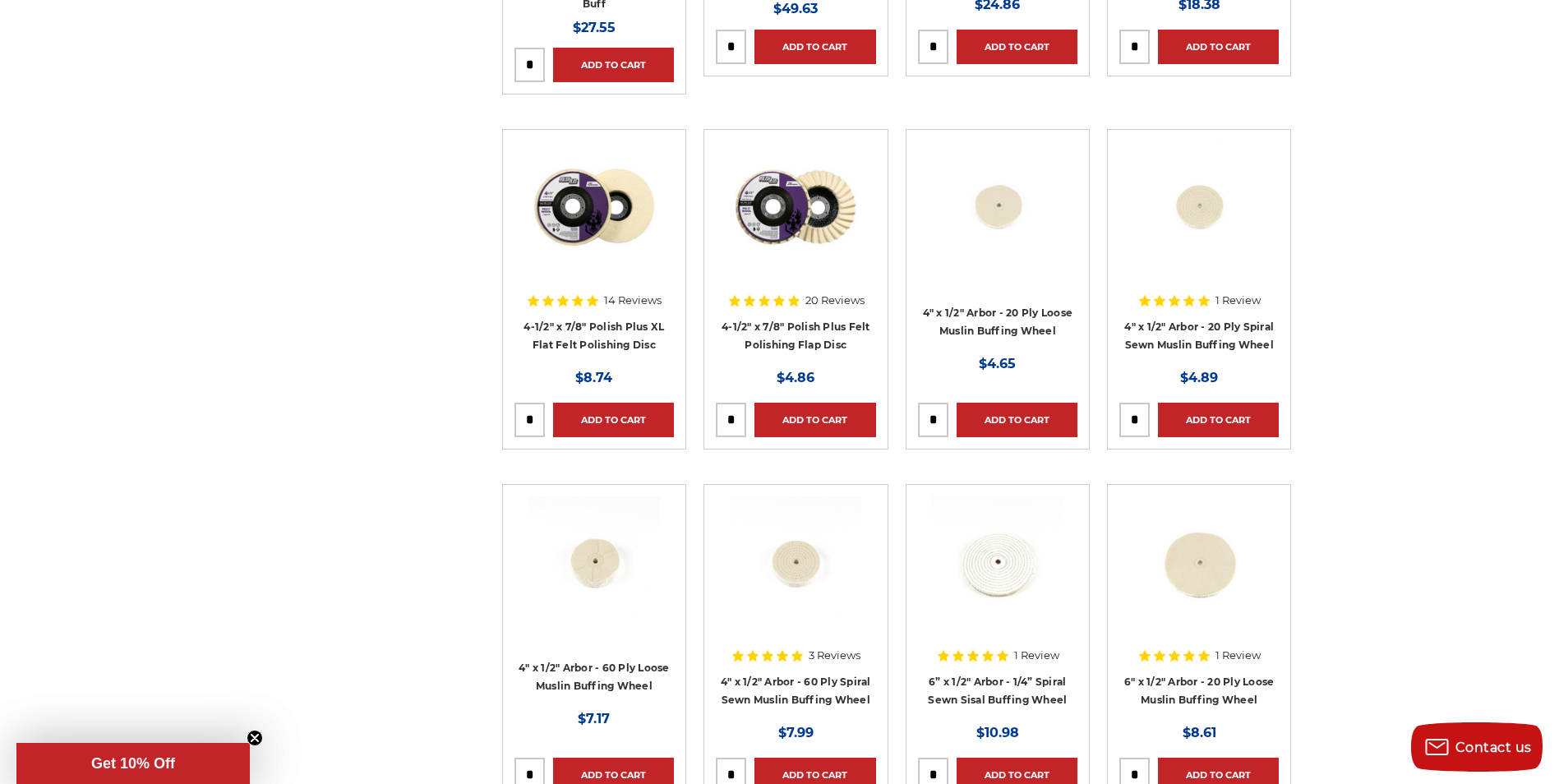
scroll to position [2218, 0]
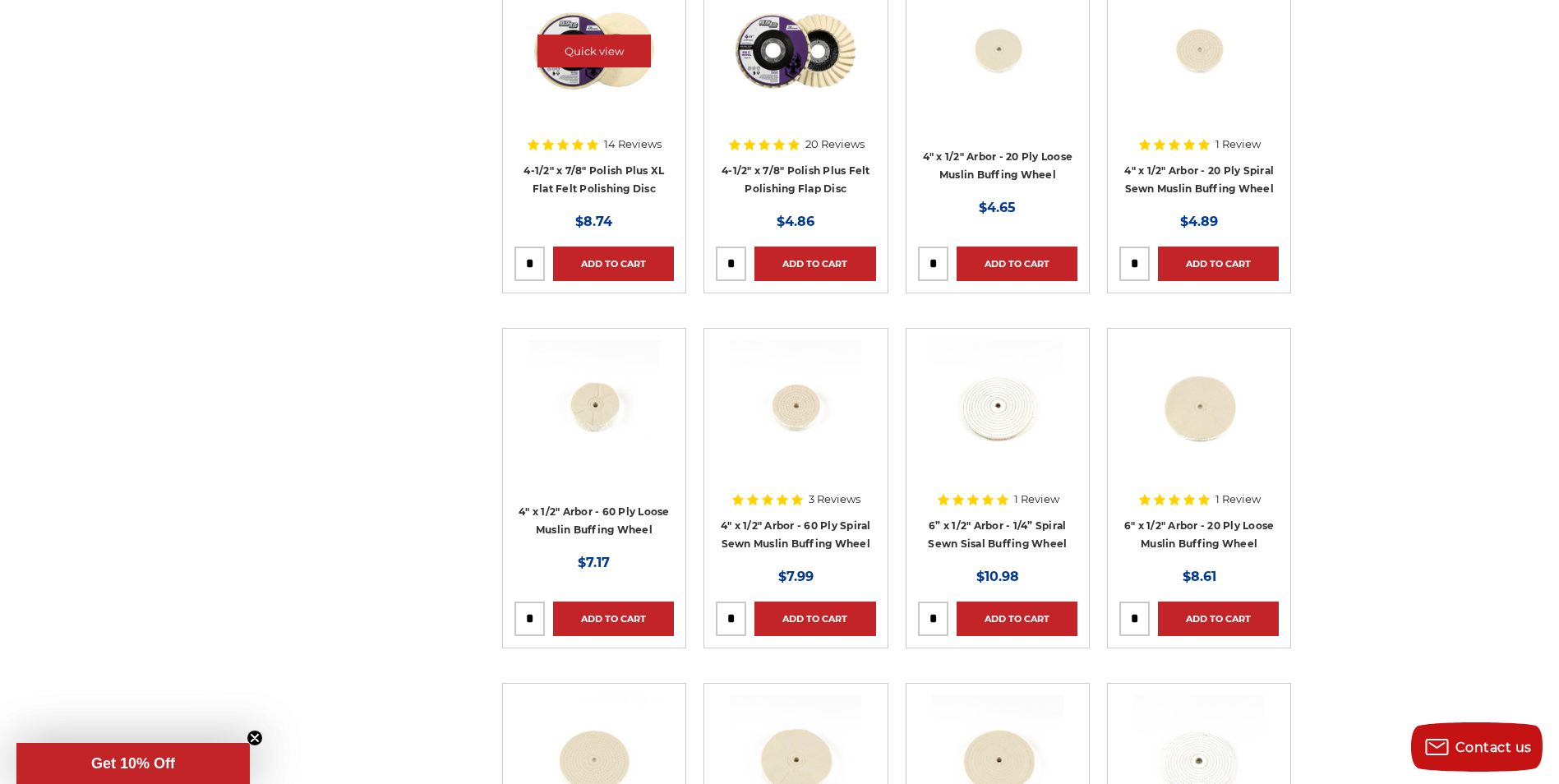
click at [614, 75] on img at bounding box center [594, 51] width 131 height 131
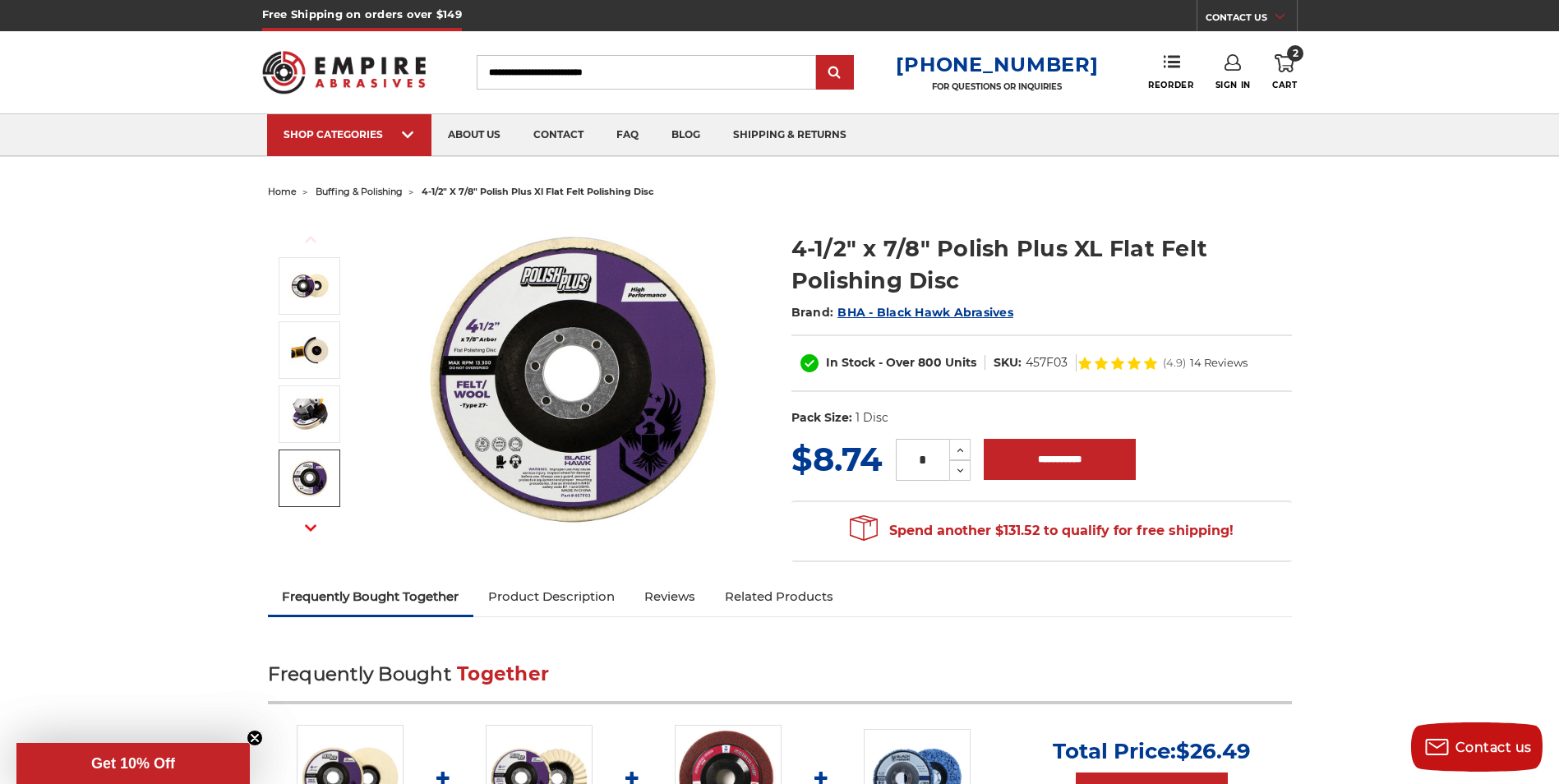
click at [1280, 60] on icon at bounding box center [1284, 63] width 20 height 18
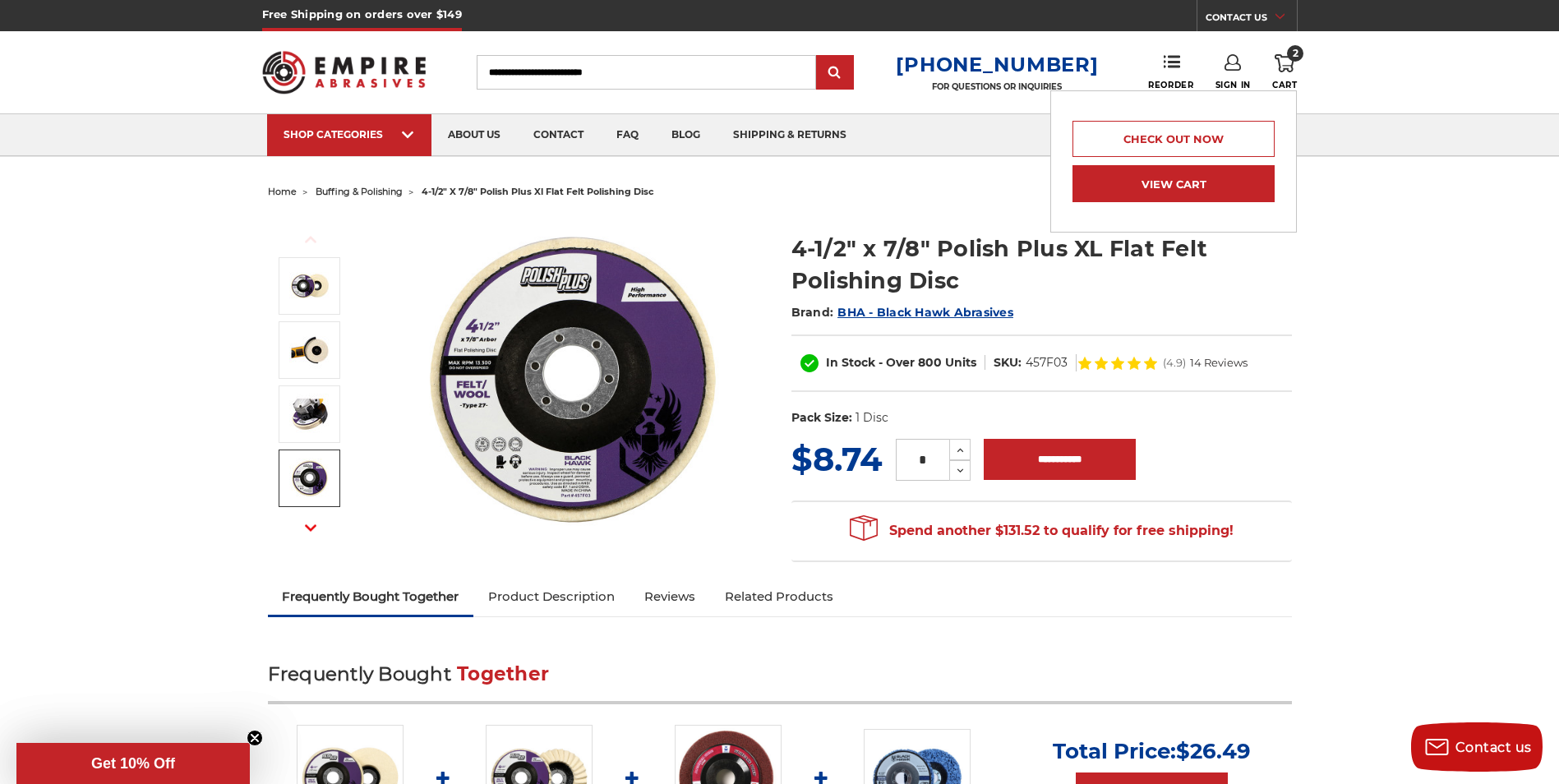
click at [1184, 179] on link "View Cart" at bounding box center [1173, 183] width 202 height 37
